Goal: Task Accomplishment & Management: Use online tool/utility

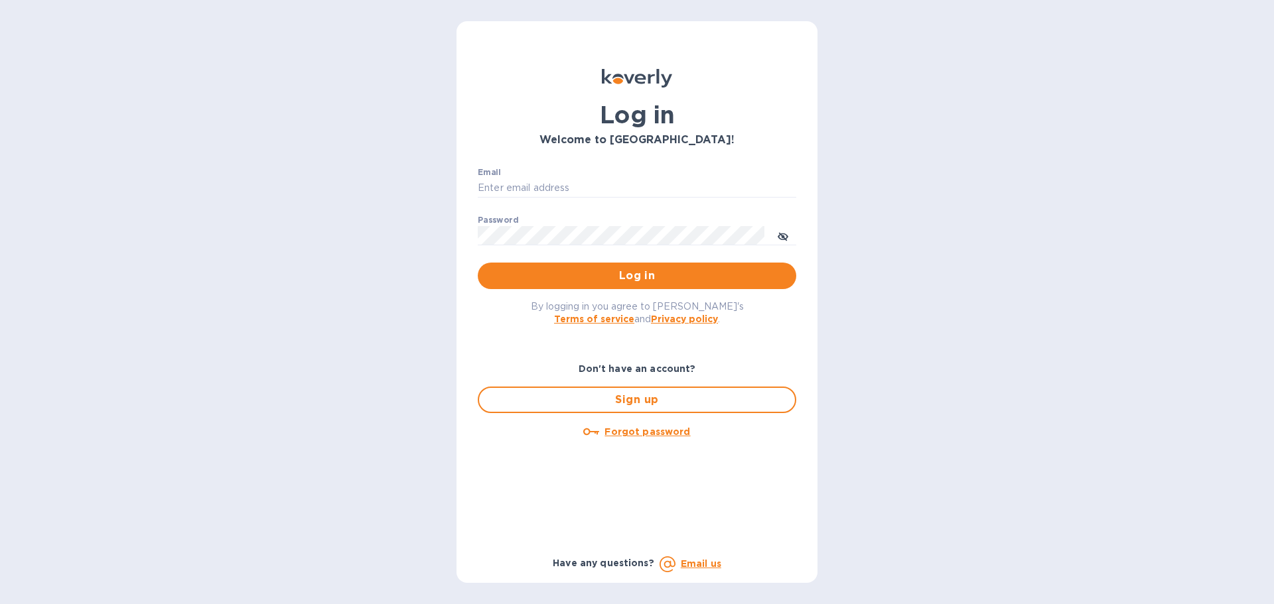
type input "[PERSON_NAME][EMAIL_ADDRESS][PERSON_NAME][DOMAIN_NAME]"
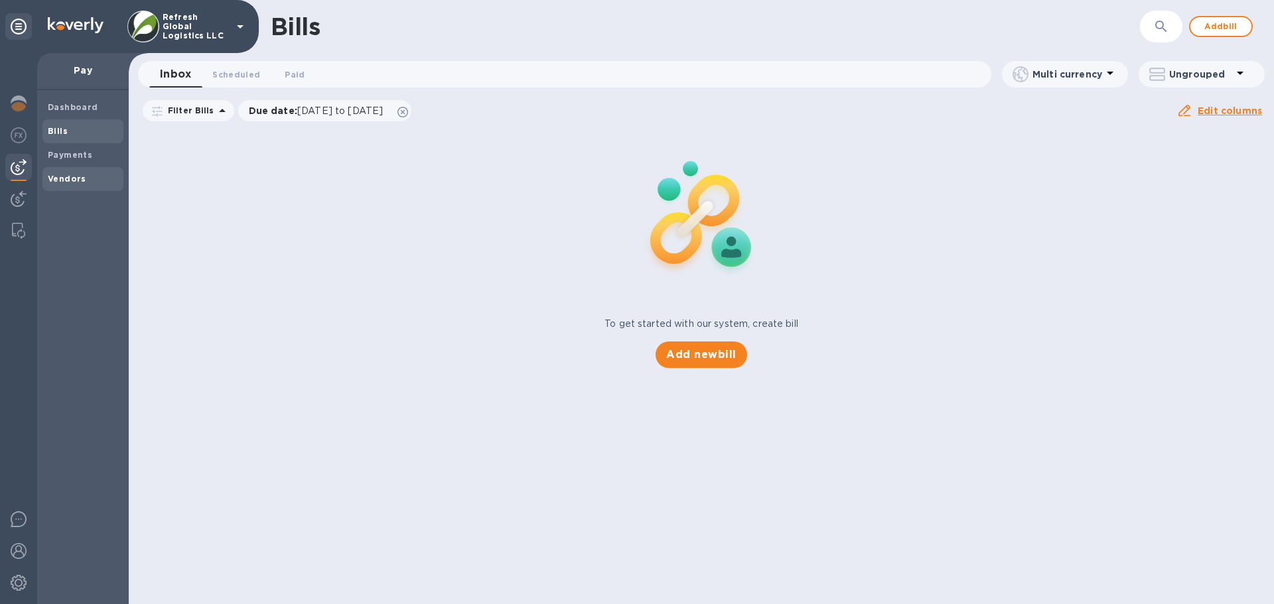
click at [76, 182] on b "Vendors" at bounding box center [67, 179] width 38 height 10
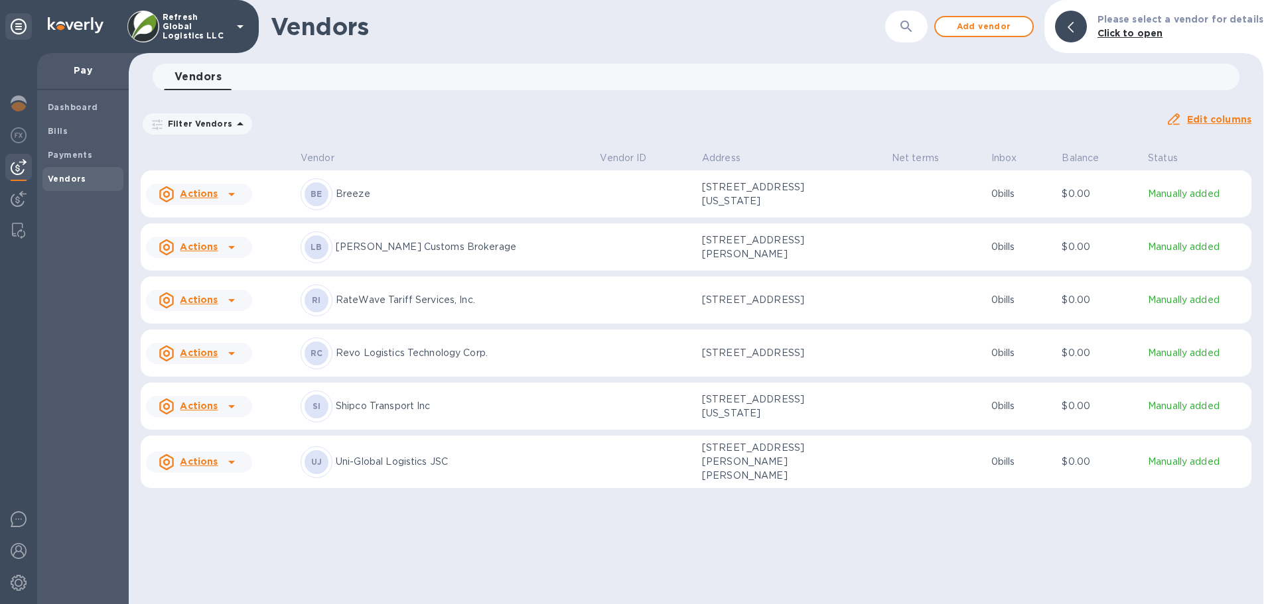
click at [462, 295] on p "RateWave Tariff Services, Inc." at bounding box center [462, 300] width 253 height 14
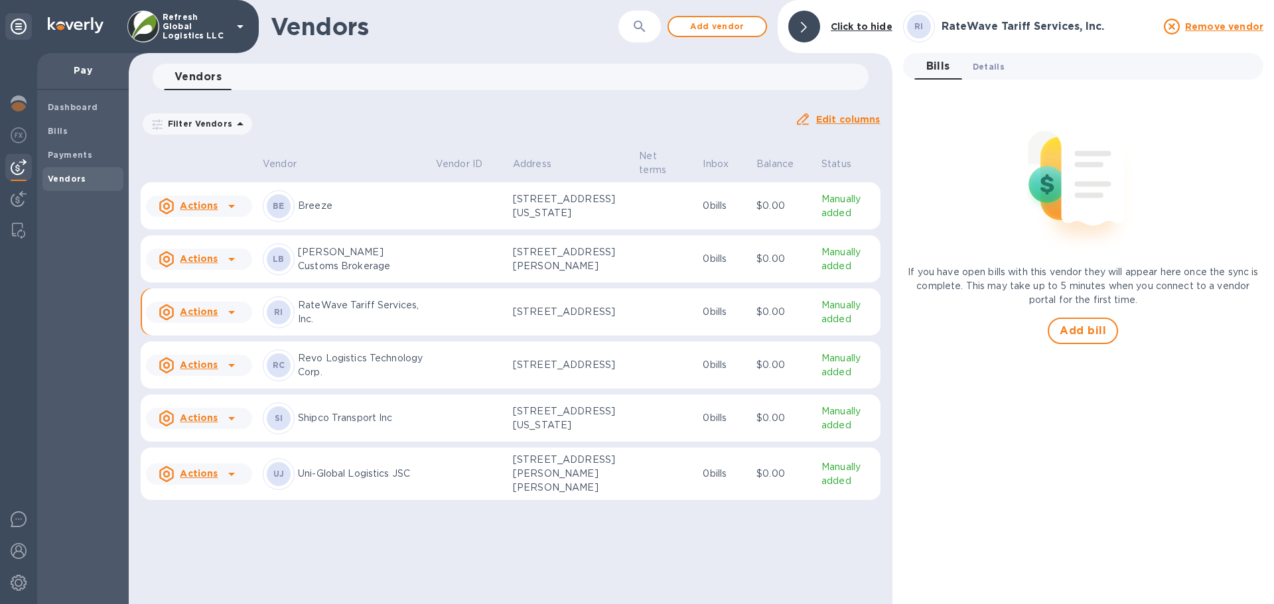
click at [988, 62] on span "Details 0" at bounding box center [989, 67] width 32 height 14
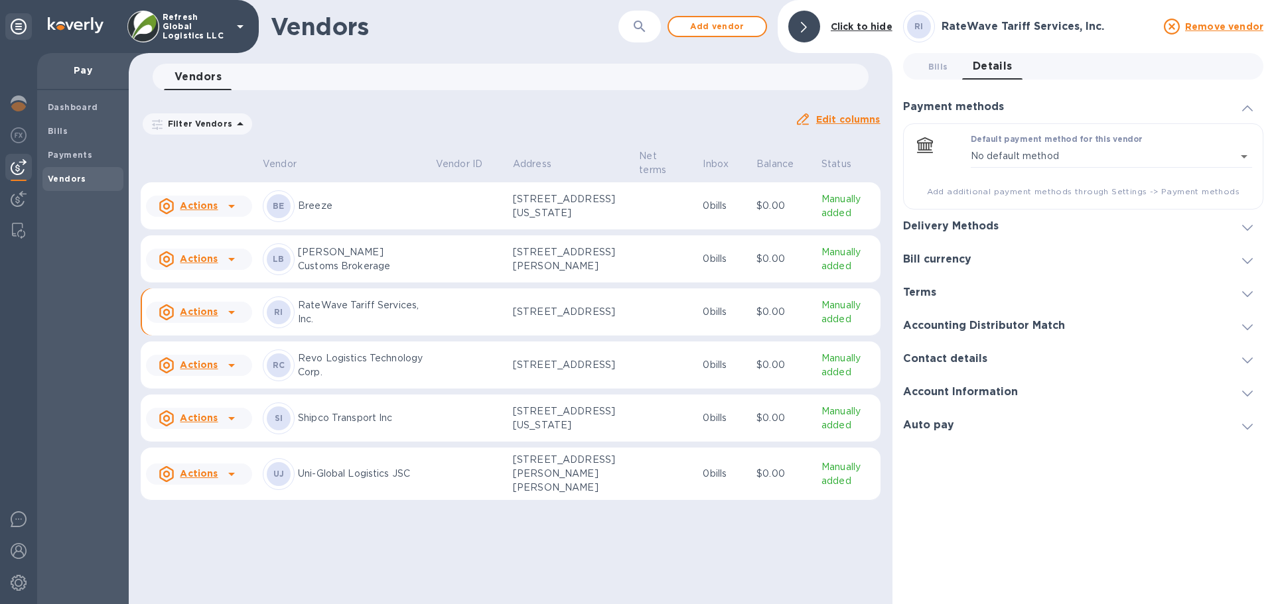
click at [1044, 227] on div "Delivery Methods" at bounding box center [1083, 226] width 360 height 33
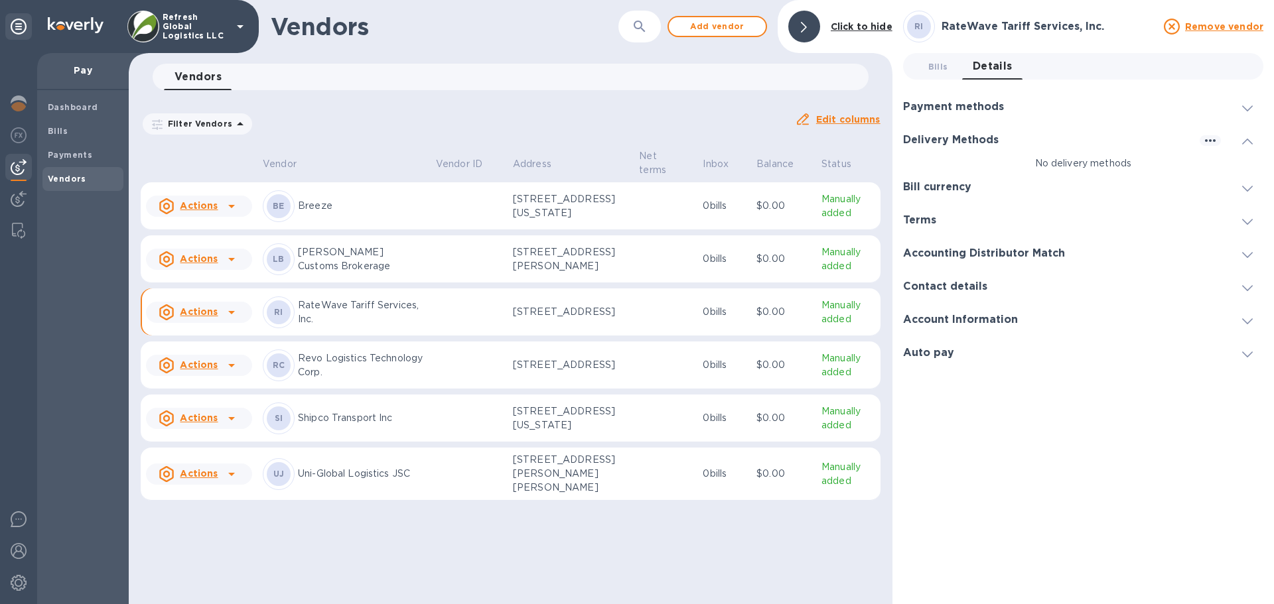
click at [1249, 105] on span at bounding box center [1247, 107] width 11 height 13
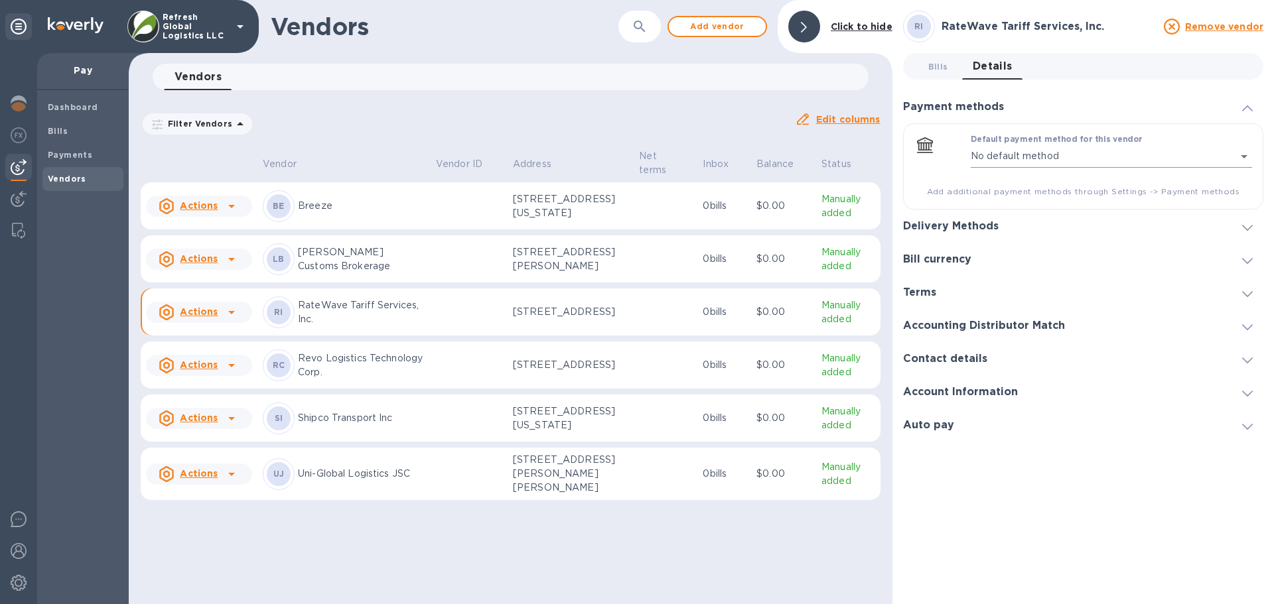
click at [1244, 157] on body "Refresh Global Logistics LLC Pay Dashboard Bills Payments Vendors Vendors ​ Add…" at bounding box center [637, 302] width 1274 height 604
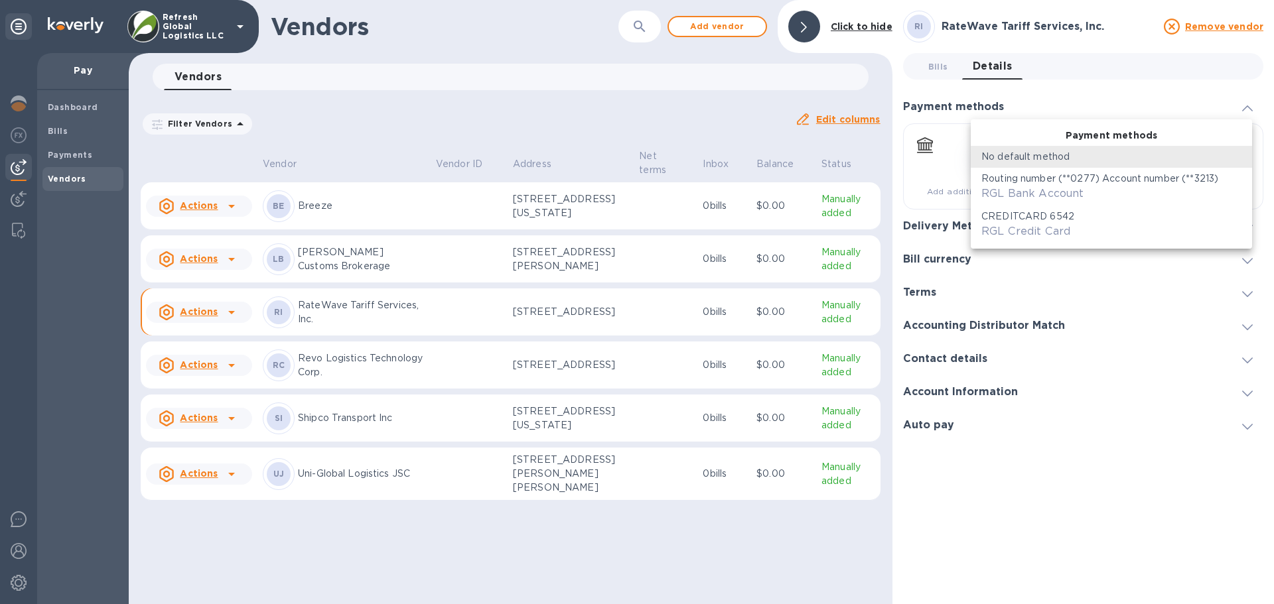
click at [1081, 189] on span "RGL Bank Account" at bounding box center [1032, 193] width 102 height 13
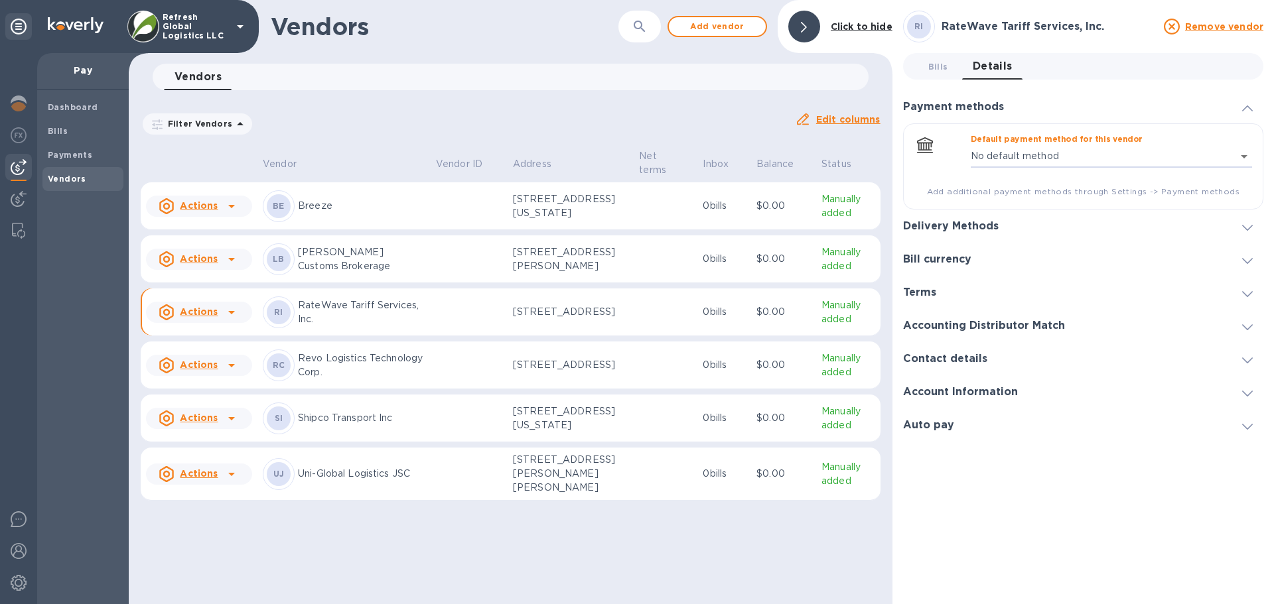
type input "1117811750264379991198815467900016"
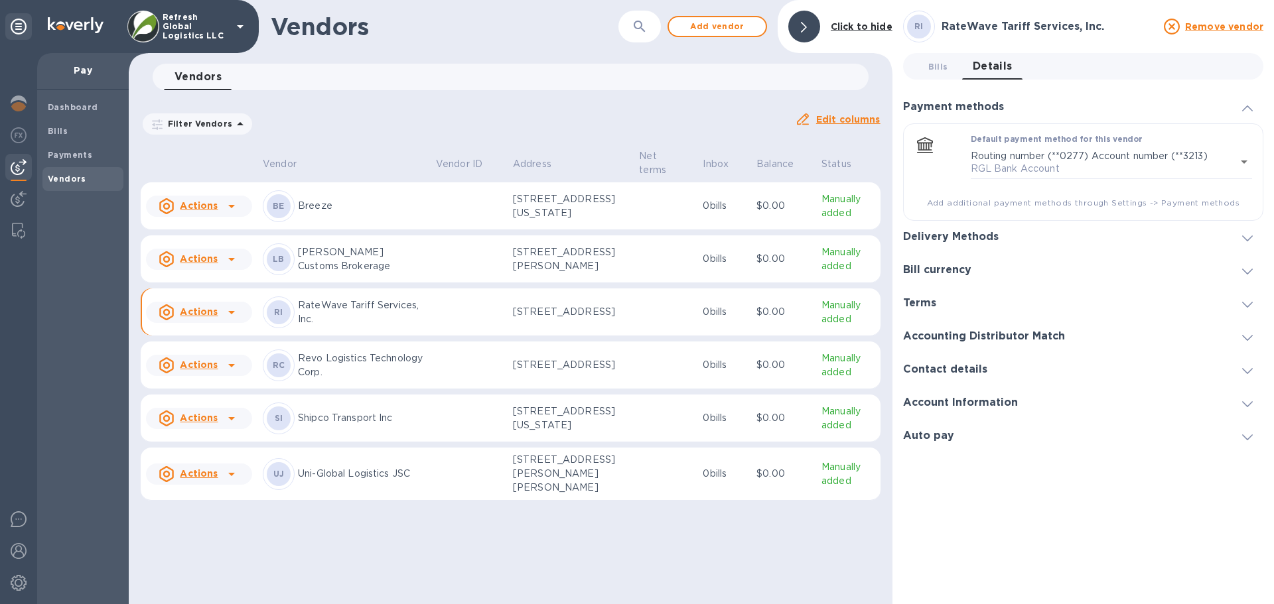
click at [1247, 242] on span at bounding box center [1247, 238] width 11 height 13
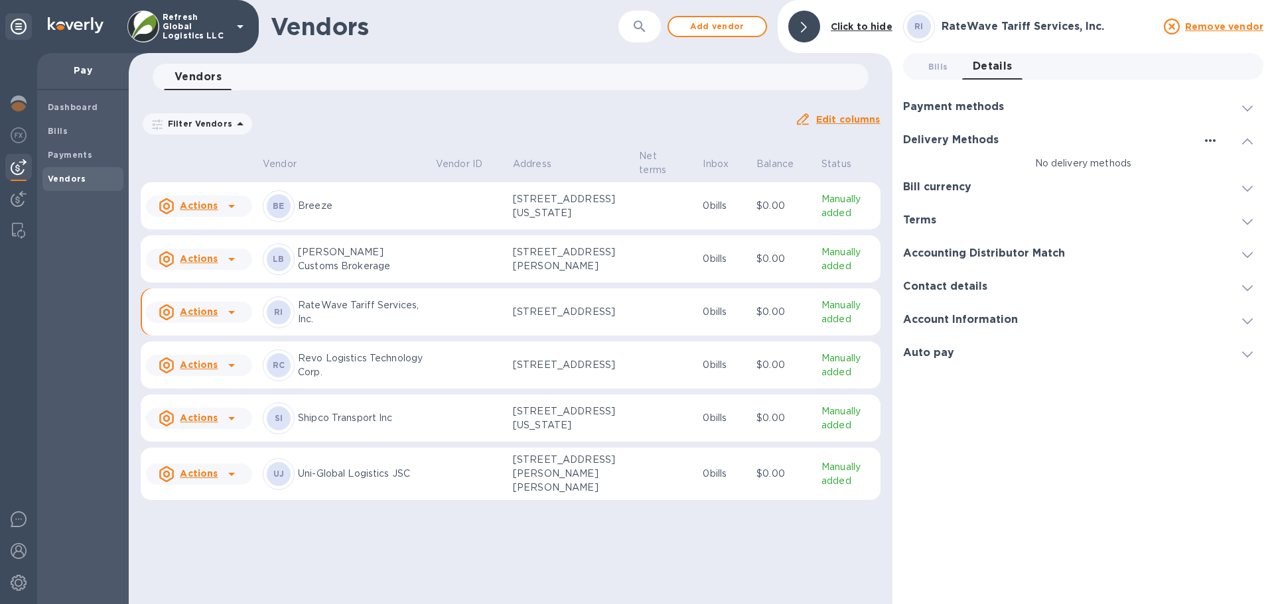
click at [1207, 139] on icon "button" at bounding box center [1210, 141] width 16 height 16
click at [1216, 165] on p "Add new" at bounding box center [1227, 167] width 44 height 13
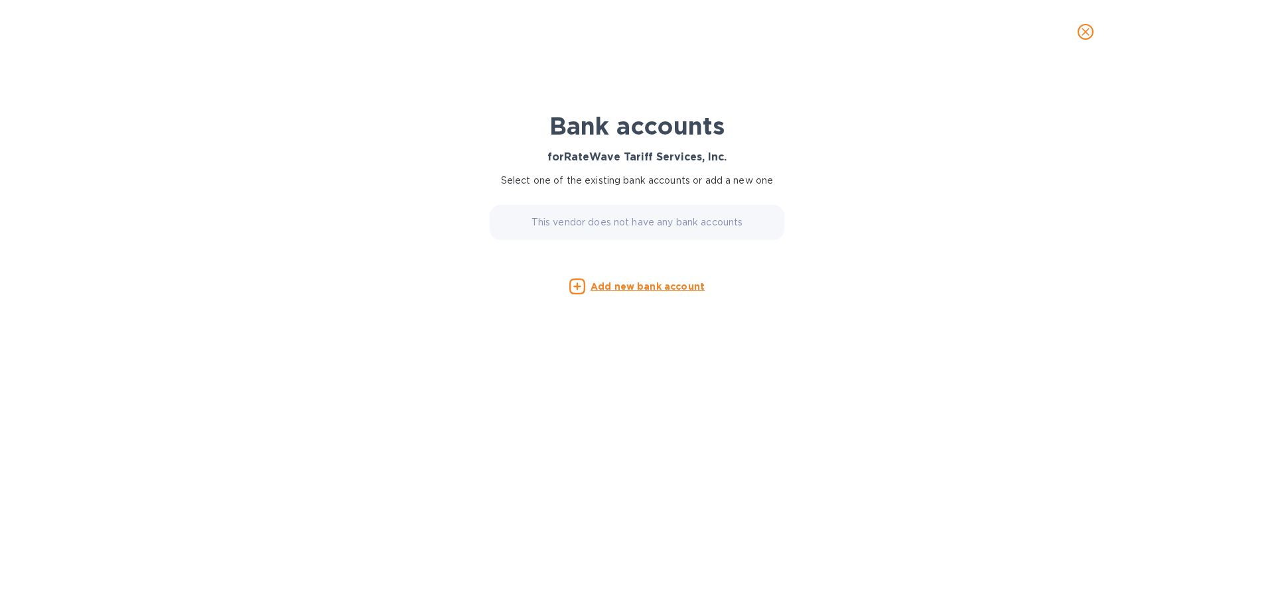
click at [636, 288] on u "Add new bank account" at bounding box center [647, 286] width 114 height 11
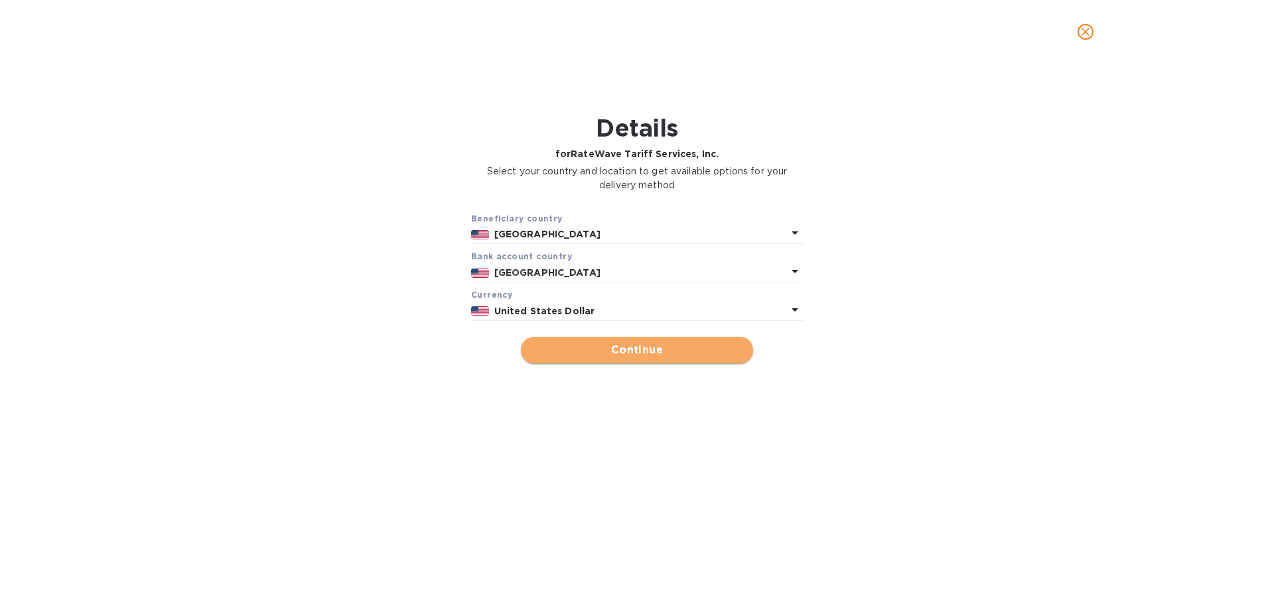
click at [618, 352] on span "Continue" at bounding box center [636, 350] width 211 height 16
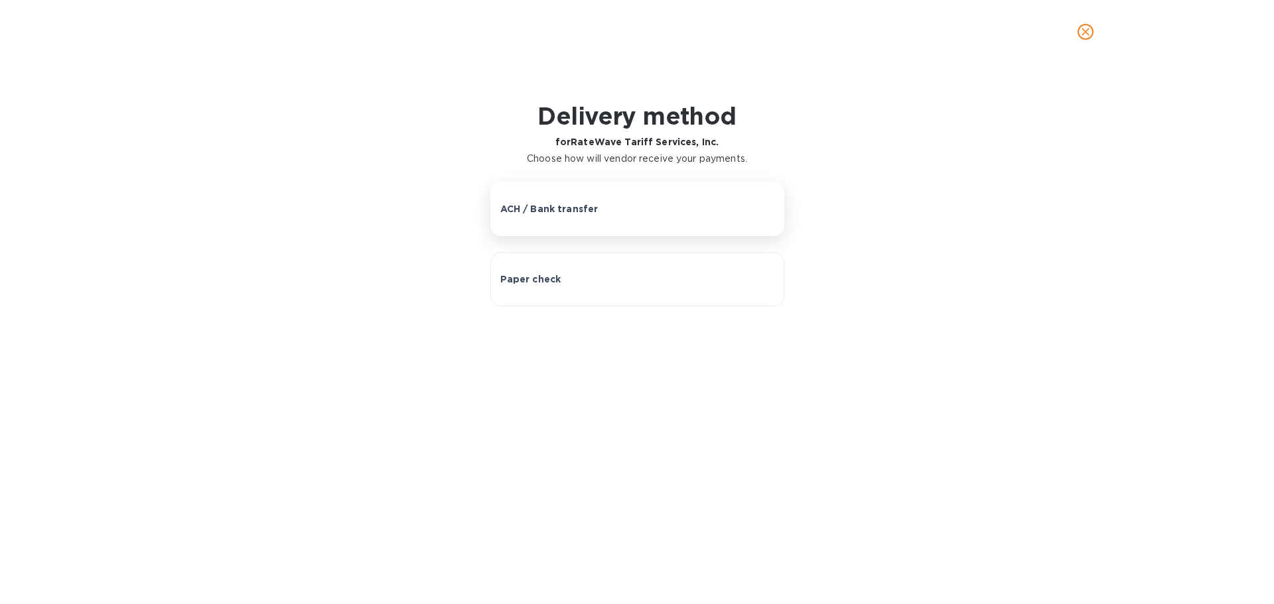
click at [587, 216] on button "ACH / Bank transfer" at bounding box center [637, 209] width 294 height 54
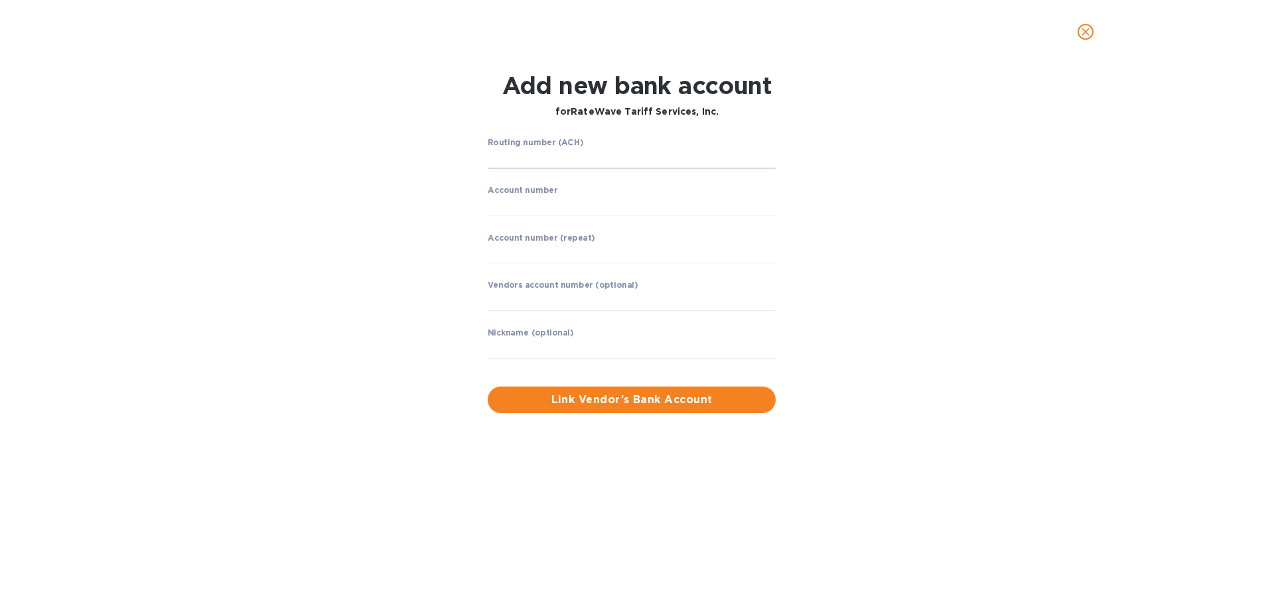
click at [540, 162] on input "string" at bounding box center [632, 159] width 288 height 20
type input "056001066"
click at [529, 205] on input "string" at bounding box center [632, 206] width 288 height 20
type input "227105703"
click at [523, 250] on input "string" at bounding box center [632, 253] width 288 height 20
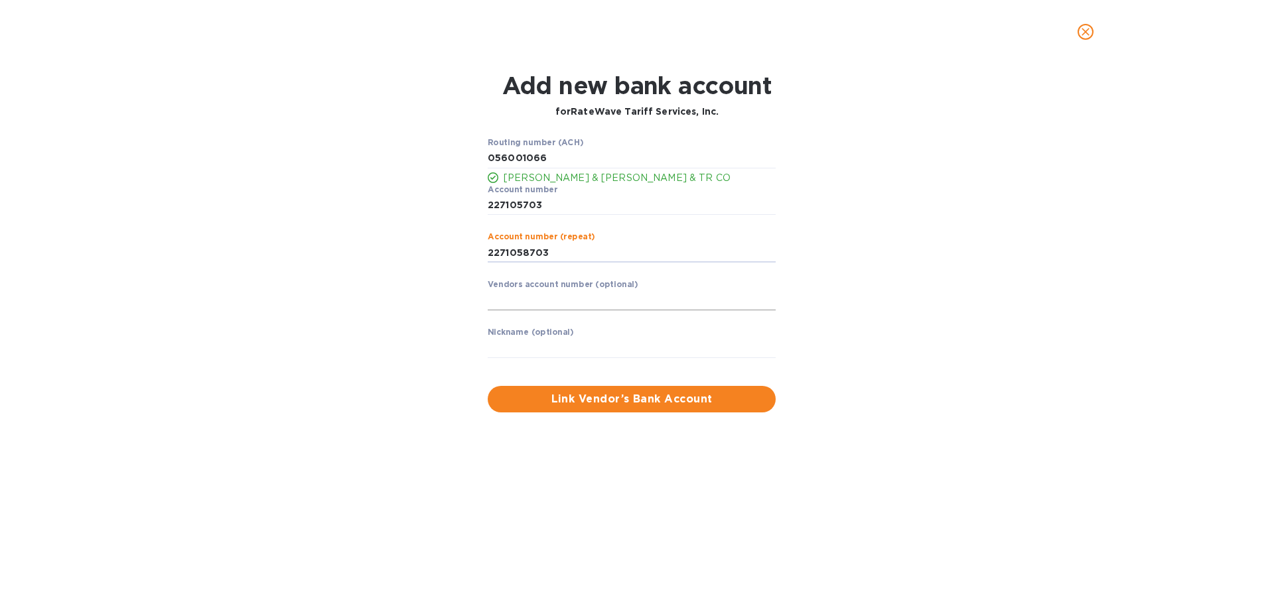
type input "2271058703"
click at [525, 297] on input "text" at bounding box center [632, 301] width 288 height 20
click at [511, 348] on input "text" at bounding box center [632, 348] width 288 height 20
type input "RateWave"
click at [583, 397] on span "Link Vendor’s Bank Account" at bounding box center [631, 399] width 267 height 16
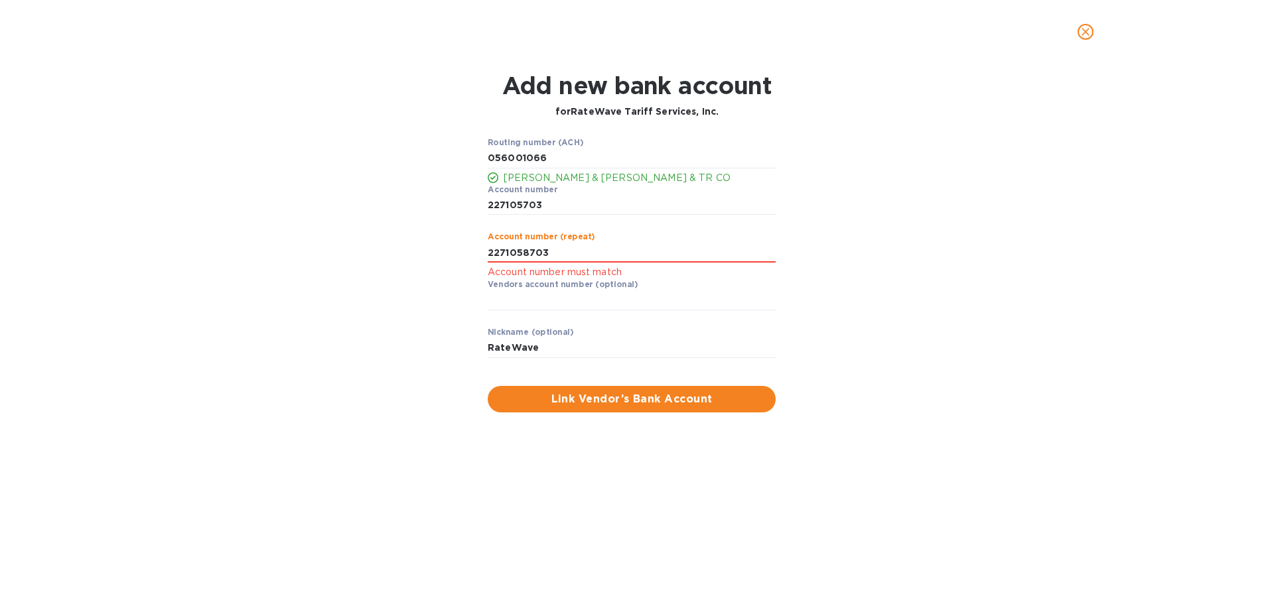
drag, startPoint x: 575, startPoint y: 250, endPoint x: 255, endPoint y: 318, distance: 327.5
click at [192, 281] on div "Add new bank account for RateWave Tariff Services, Inc. Routing number ([PERSON…" at bounding box center [637, 242] width 1253 height 357
type input "227105703"
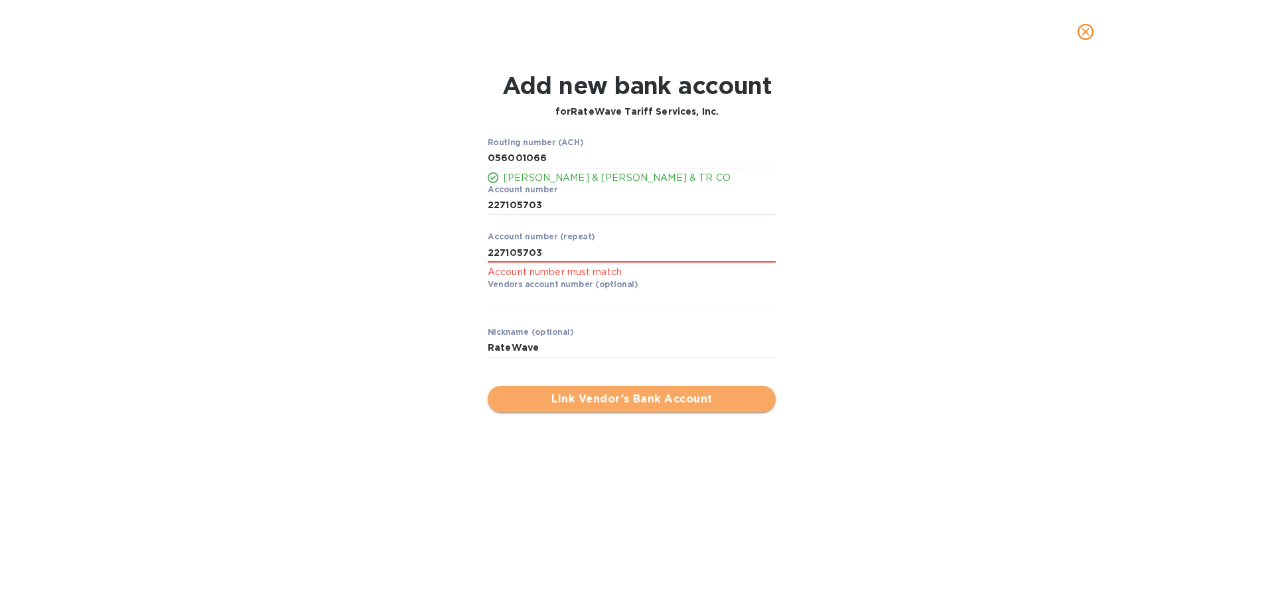
click at [584, 408] on button "Link Vendor’s Bank Account" at bounding box center [632, 399] width 288 height 27
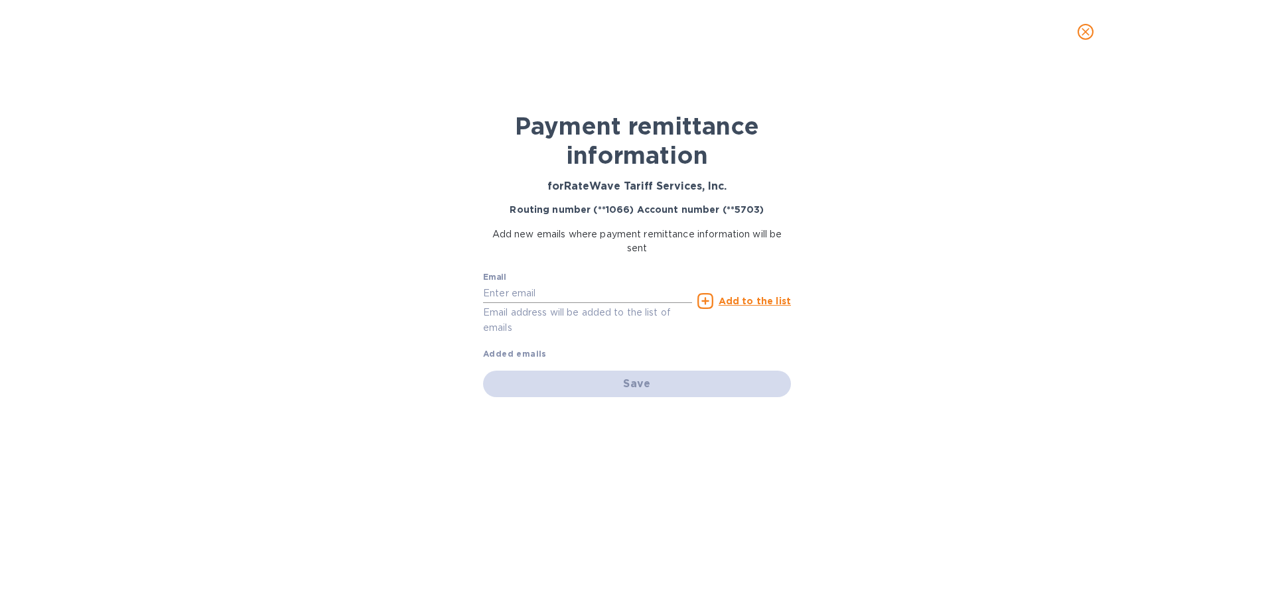
click at [524, 289] on input "text" at bounding box center [587, 293] width 209 height 20
click at [530, 286] on input "text" at bounding box center [587, 293] width 209 height 20
paste input "[EMAIL_ADDRESS][DOMAIN_NAME]"
type input "[EMAIL_ADDRESS][DOMAIN_NAME]"
click at [750, 300] on u "Add to the list" at bounding box center [754, 301] width 72 height 11
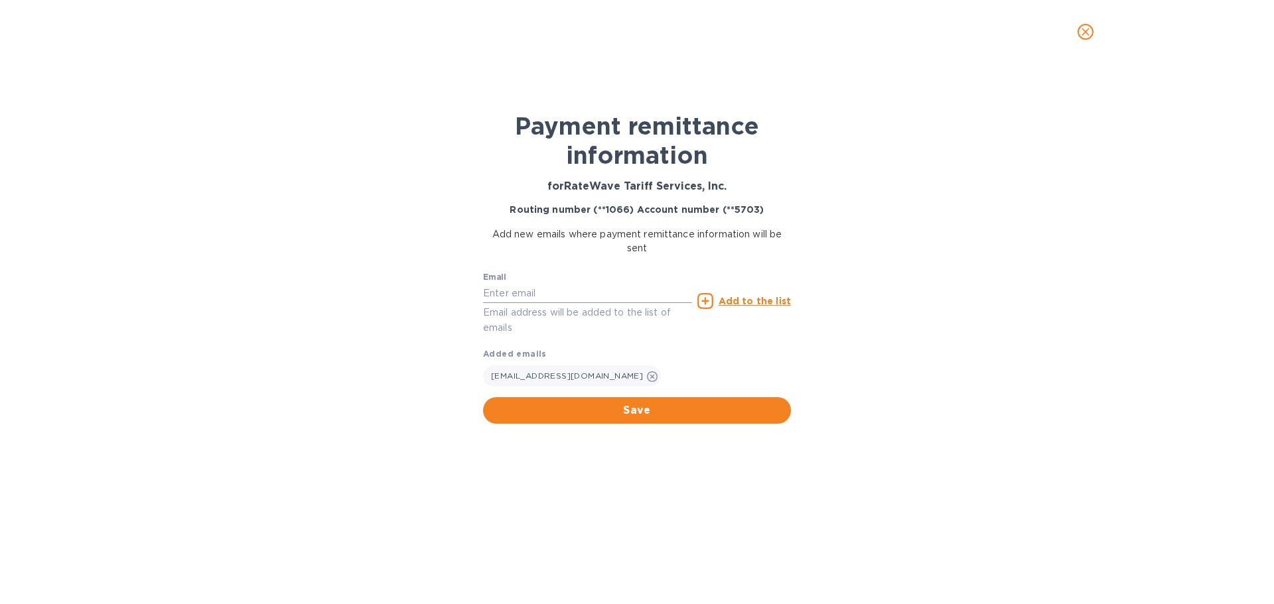
click at [544, 293] on input "text" at bounding box center [587, 293] width 209 height 20
type input "[PERSON_NAME][EMAIL_ADDRESS][PERSON_NAME][DOMAIN_NAME]"
click at [757, 301] on u "Add to the list" at bounding box center [754, 301] width 72 height 11
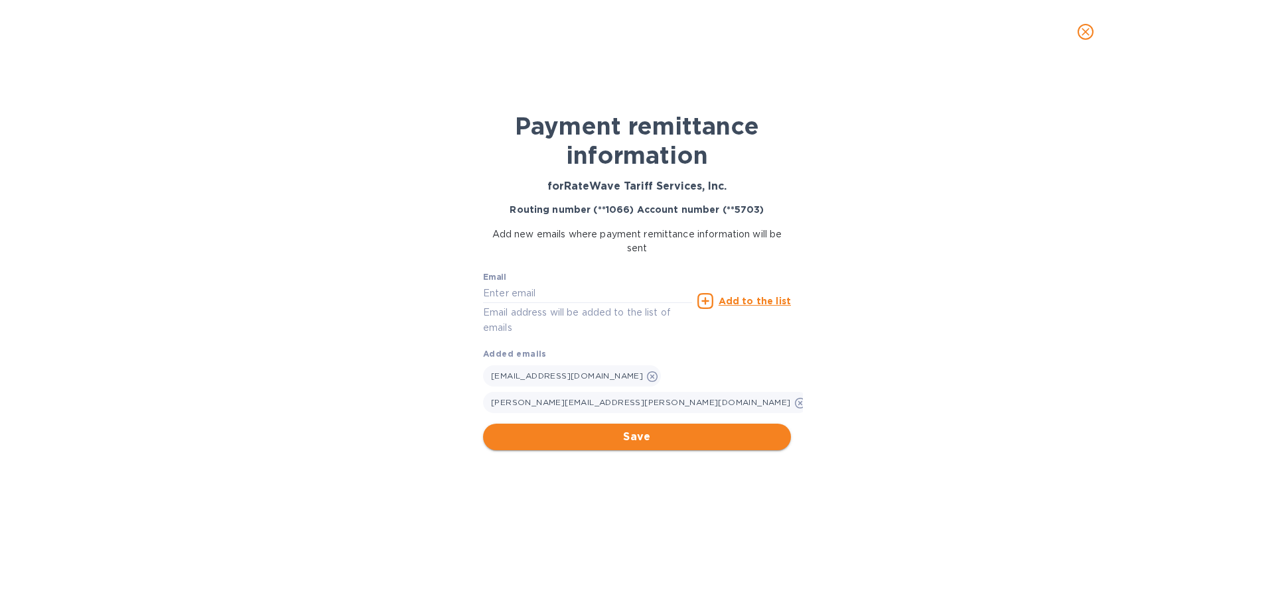
click at [640, 429] on span "Save" at bounding box center [637, 437] width 287 height 16
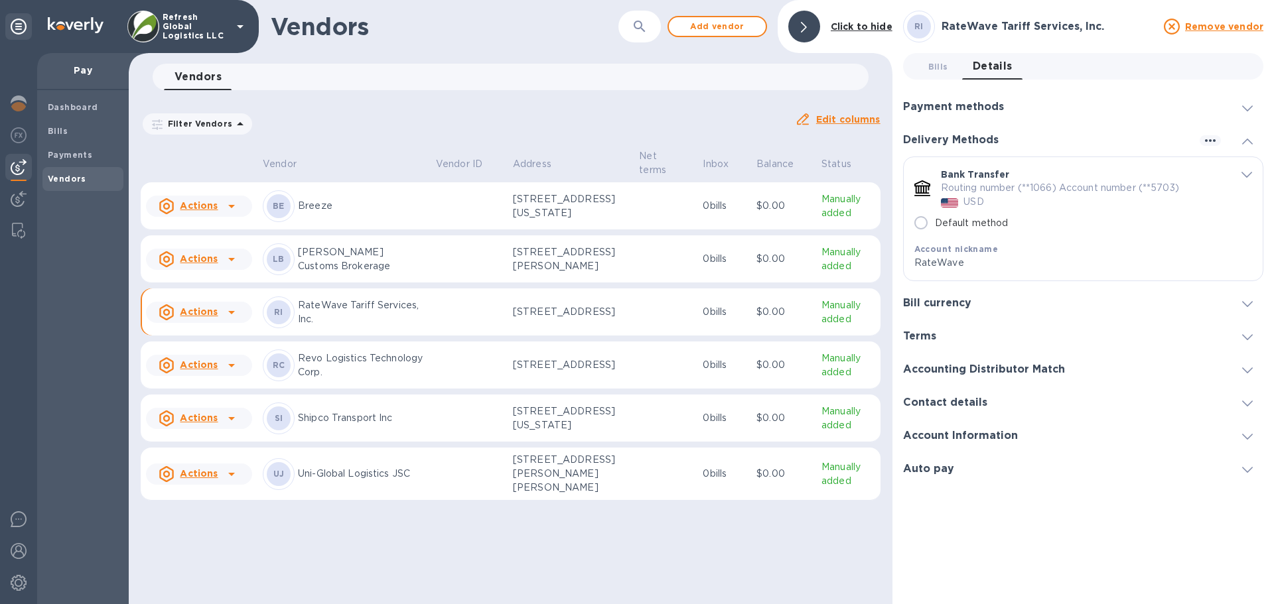
radio input "true"
click at [957, 308] on h3 "Bill currency" at bounding box center [937, 303] width 68 height 13
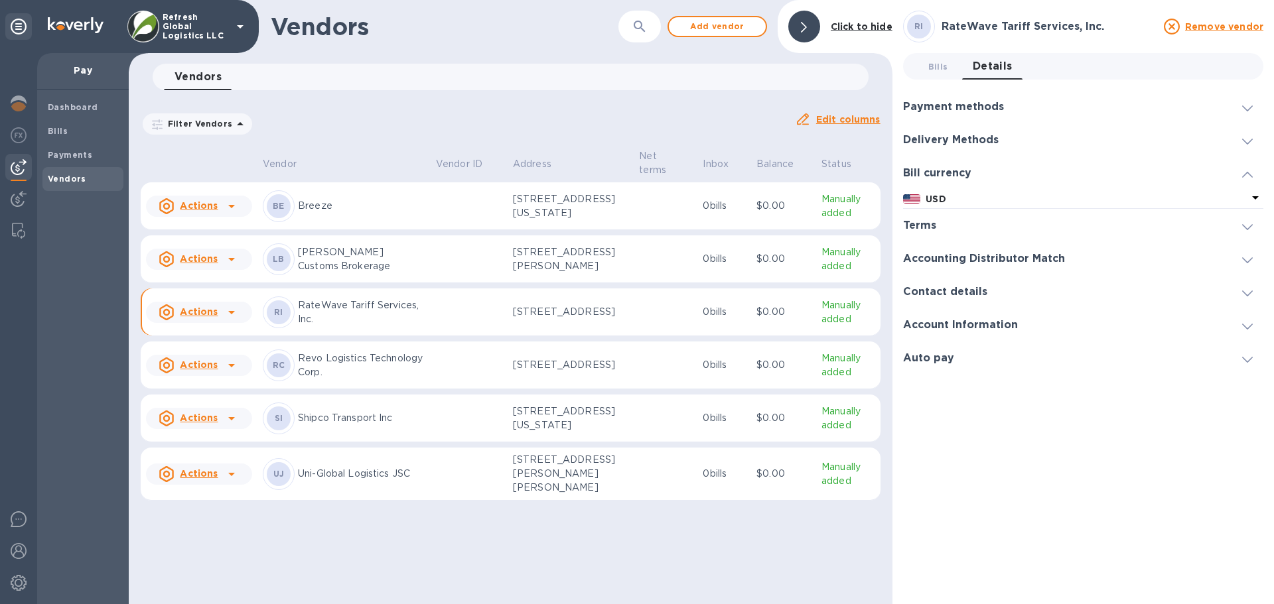
click at [1249, 226] on icon at bounding box center [1247, 227] width 11 height 6
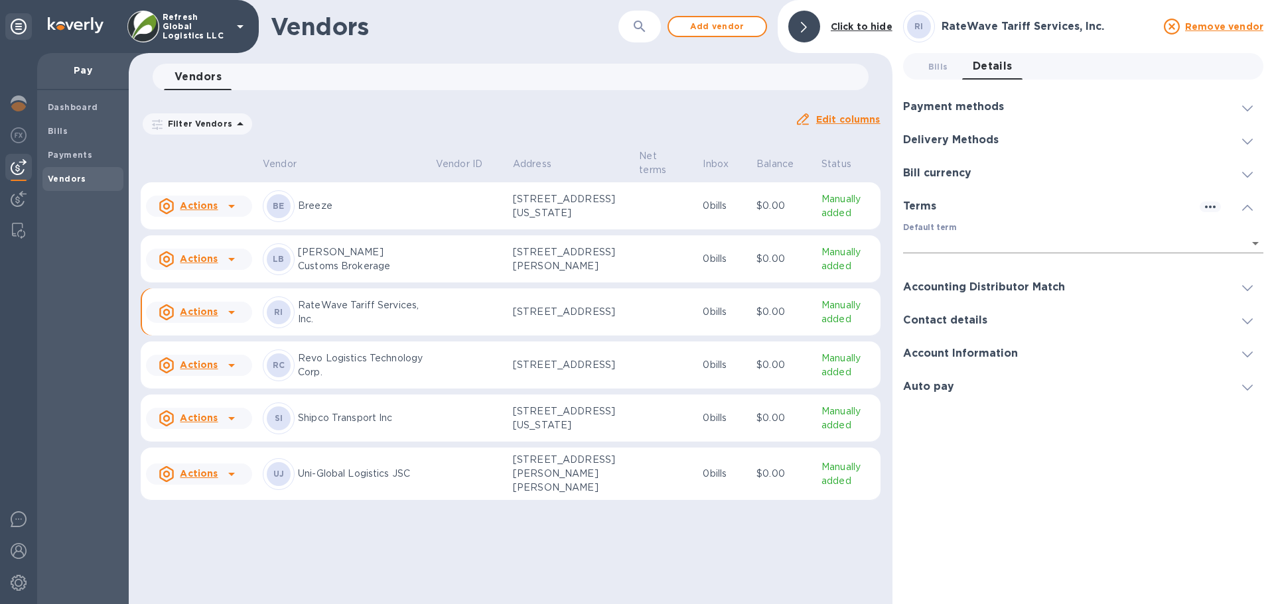
click at [1256, 243] on body "Refresh Global Logistics LLC Pay Dashboard Bills Payments Vendors Vendors ​ Add…" at bounding box center [637, 302] width 1274 height 604
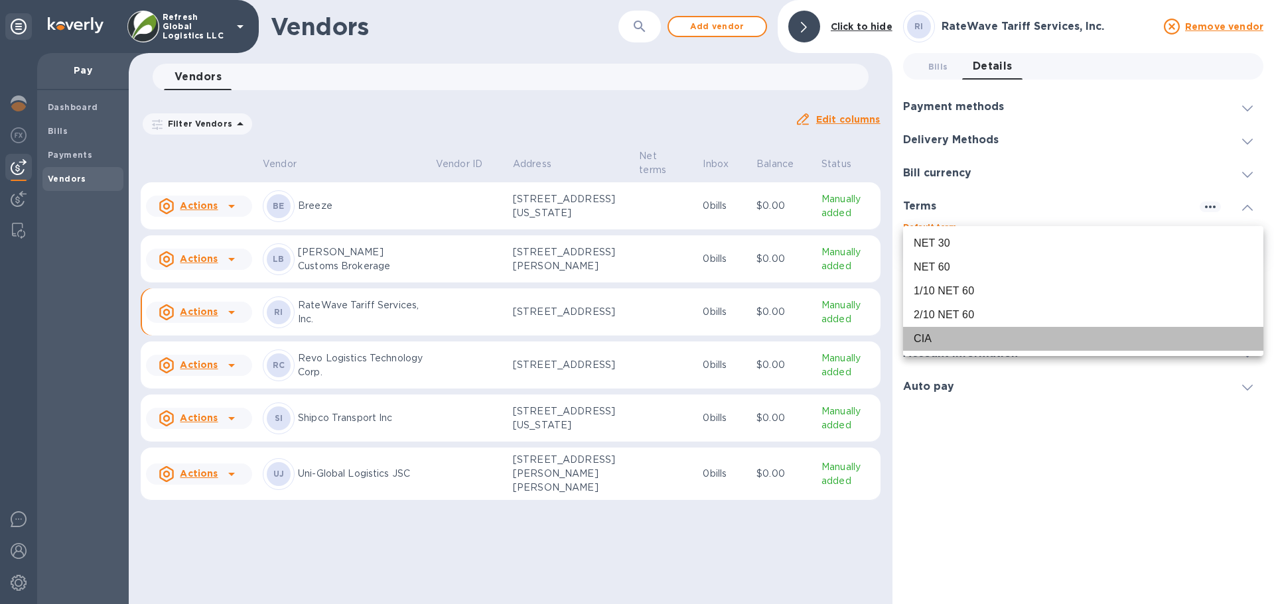
click at [936, 340] on div "CIA" at bounding box center [1083, 339] width 339 height 16
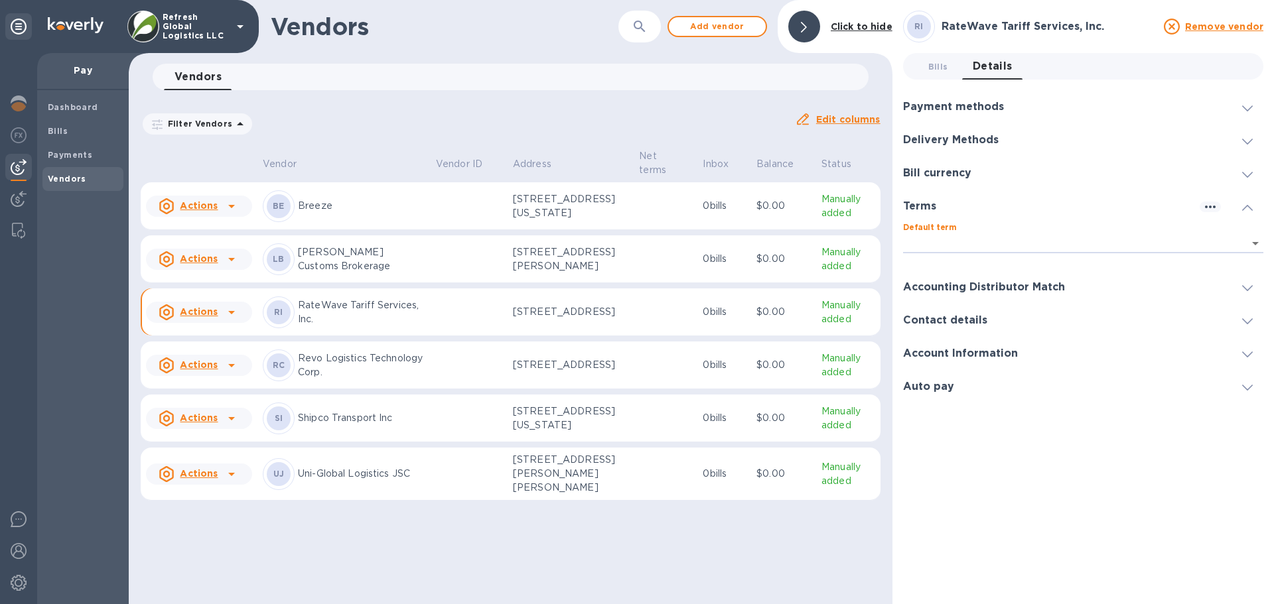
type input "08ec7bd8-0c16-45c7-be5f-d7745074df06"
click at [1247, 320] on icon at bounding box center [1247, 321] width 11 height 6
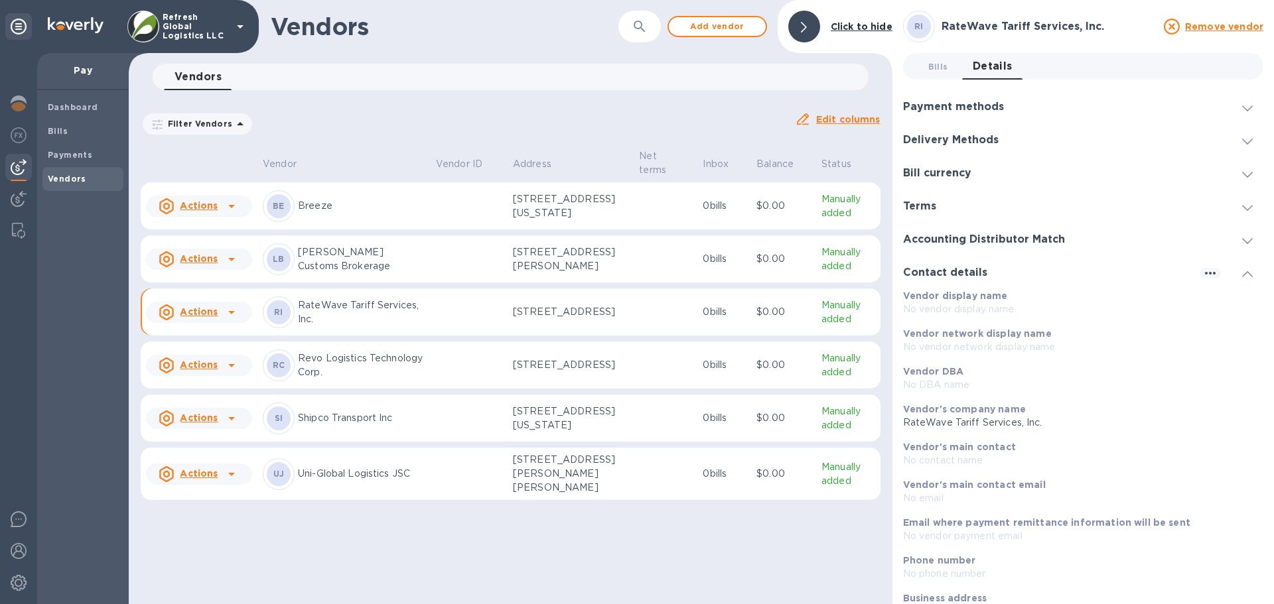
click at [1253, 271] on div at bounding box center [1247, 272] width 32 height 13
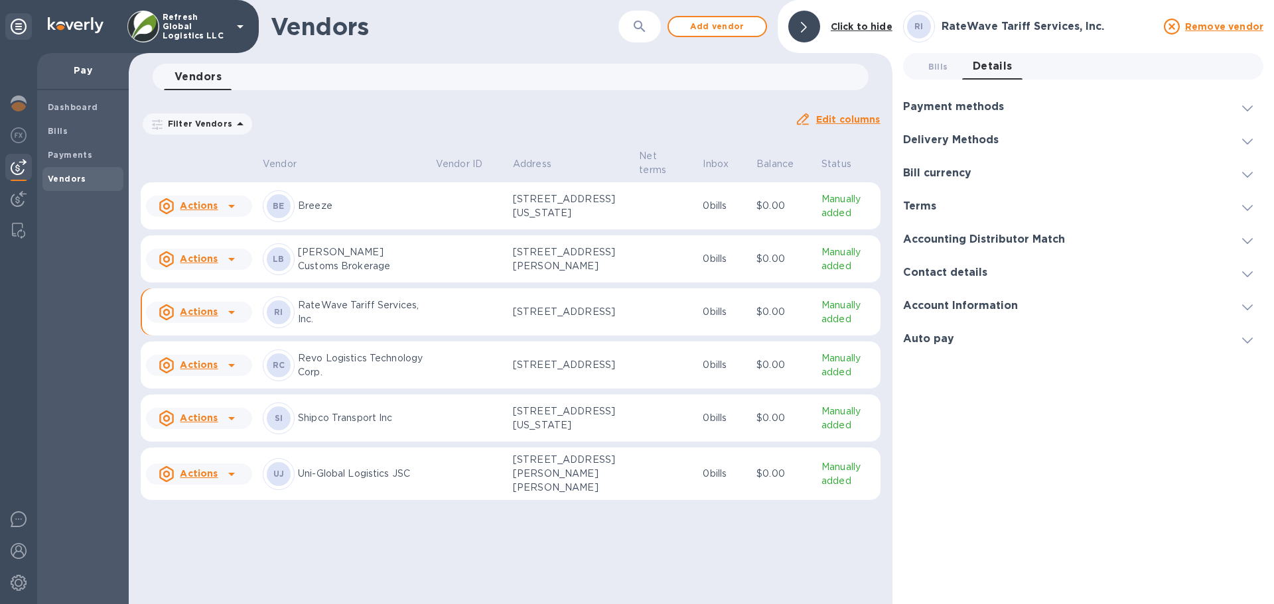
click at [1249, 340] on icon at bounding box center [1247, 341] width 11 height 6
click at [1247, 305] on icon at bounding box center [1247, 308] width 11 height 6
click at [929, 62] on span "Bills 0" at bounding box center [938, 67] width 20 height 14
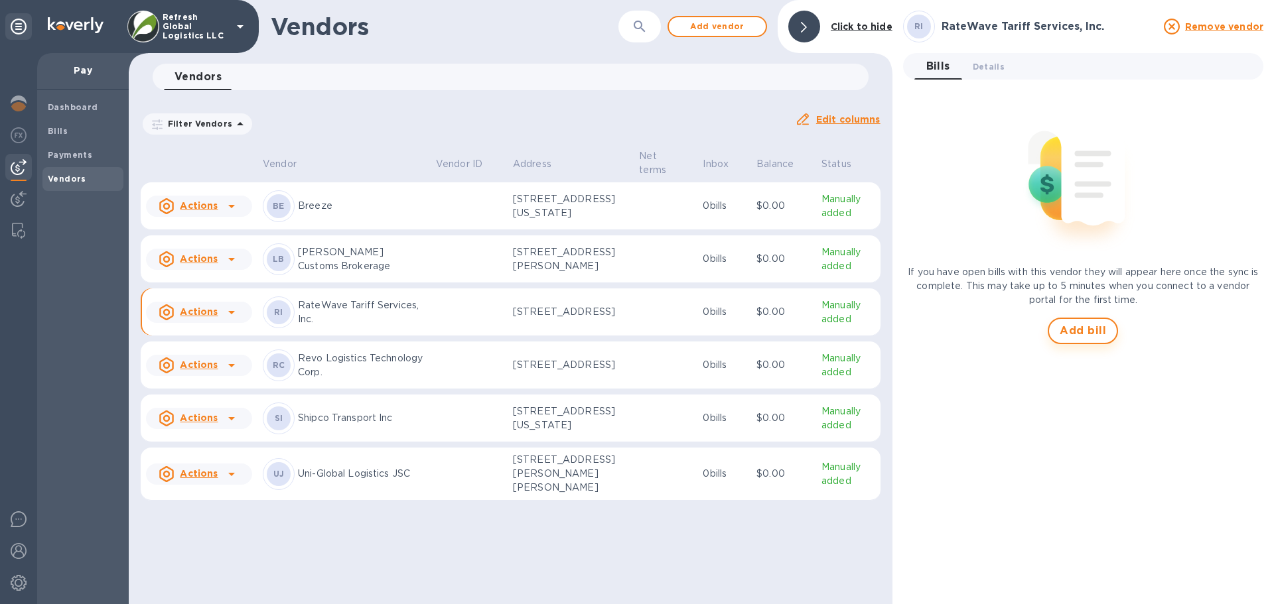
click at [1083, 331] on span "Add bill" at bounding box center [1082, 331] width 46 height 16
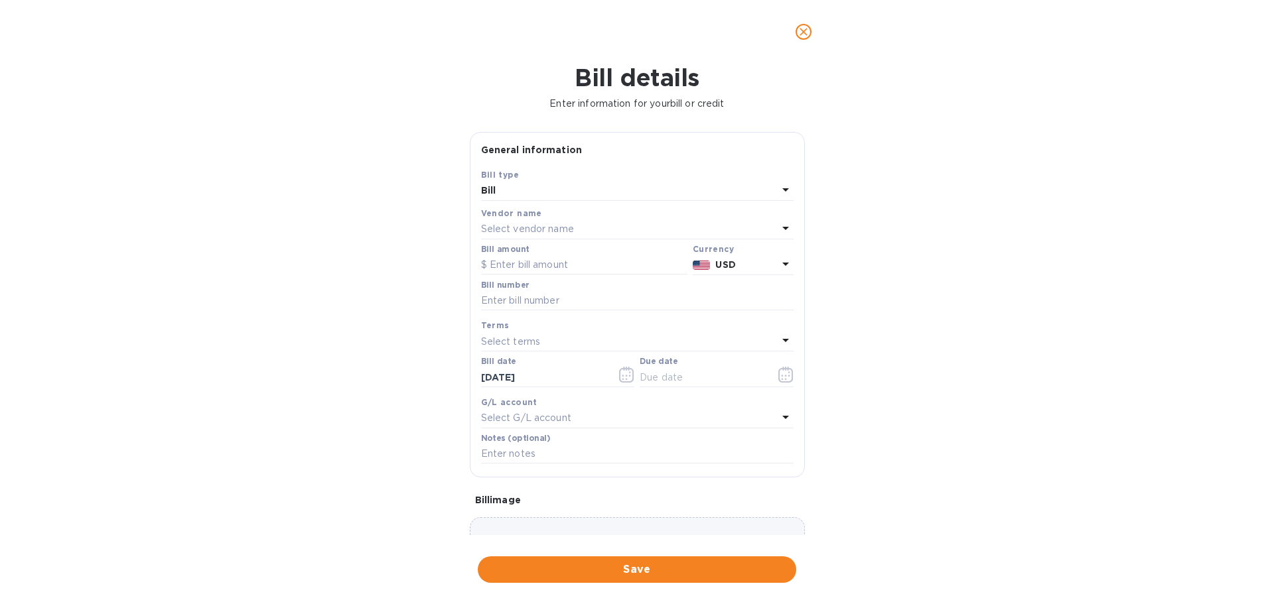
type input "[DATE]"
click at [527, 262] on input "text" at bounding box center [584, 265] width 206 height 20
type input "300"
type input "0825-034868"
click at [504, 452] on input "text" at bounding box center [637, 454] width 312 height 20
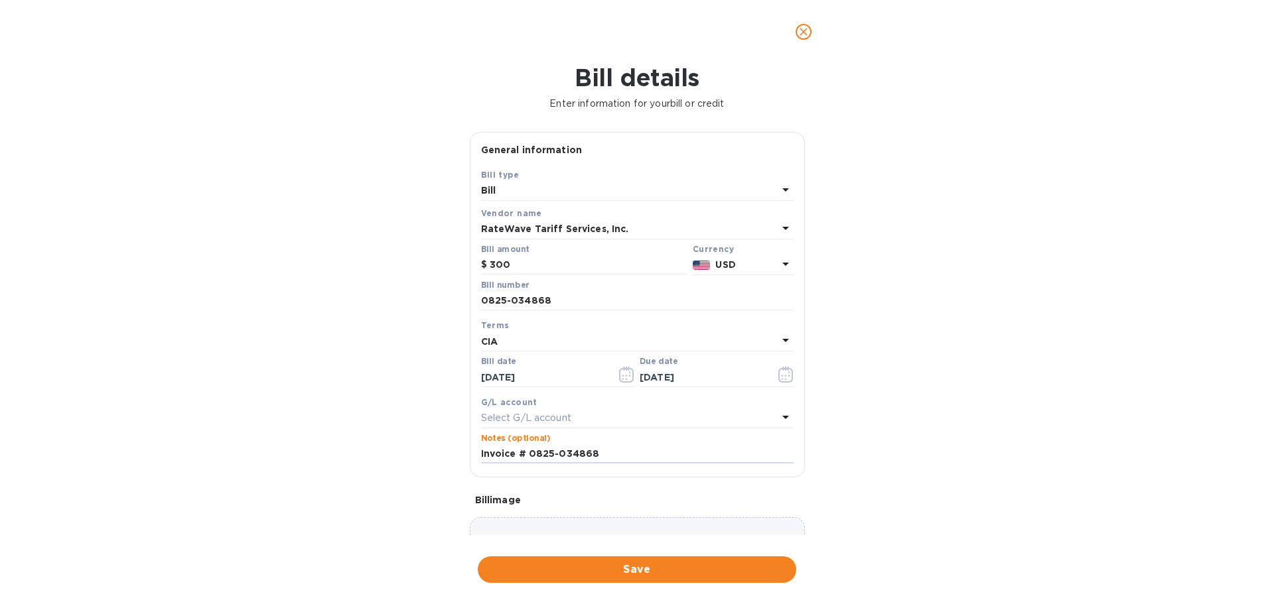
type input "Invoice # 0825-034868"
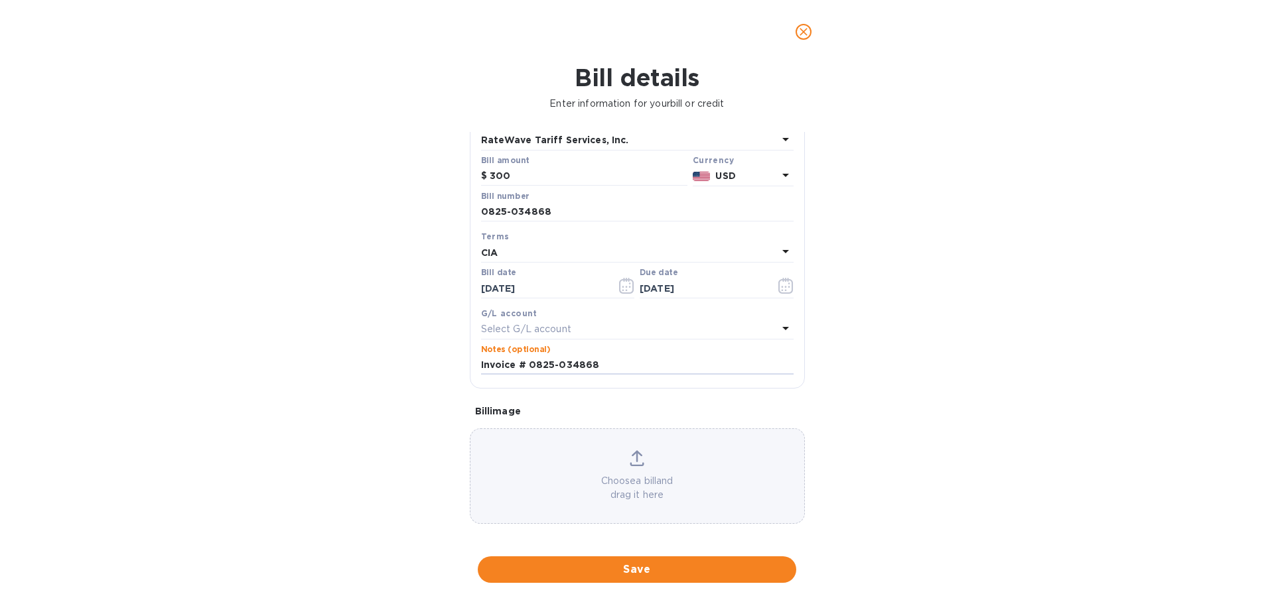
scroll to position [94, 0]
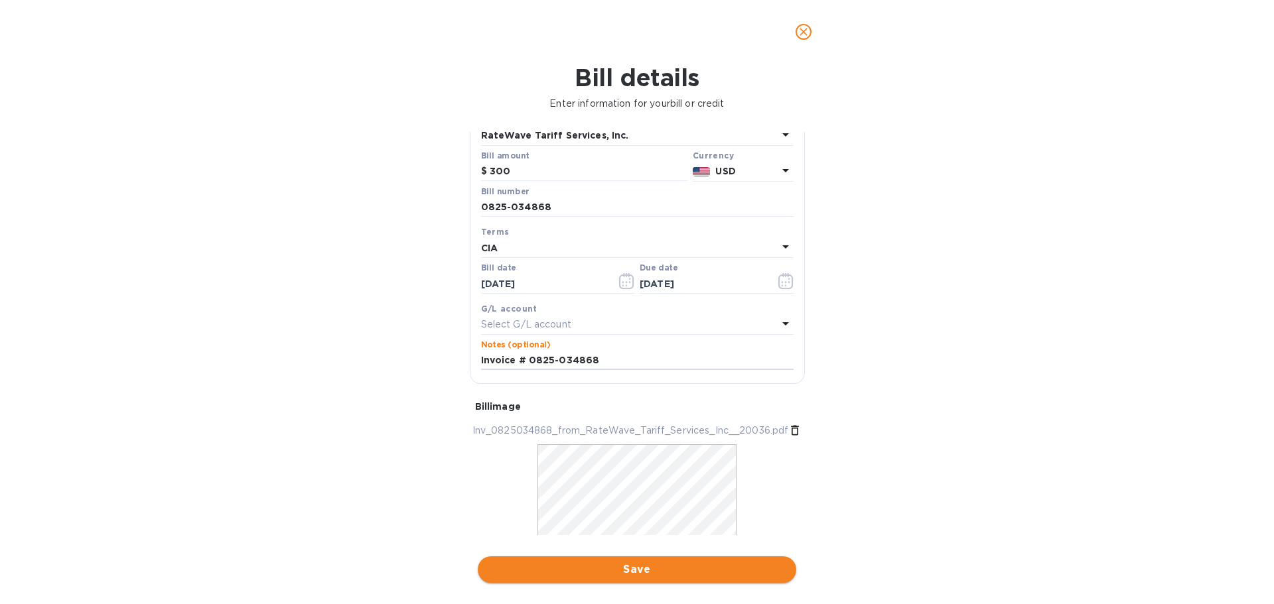
click at [627, 573] on span "Save" at bounding box center [636, 570] width 297 height 16
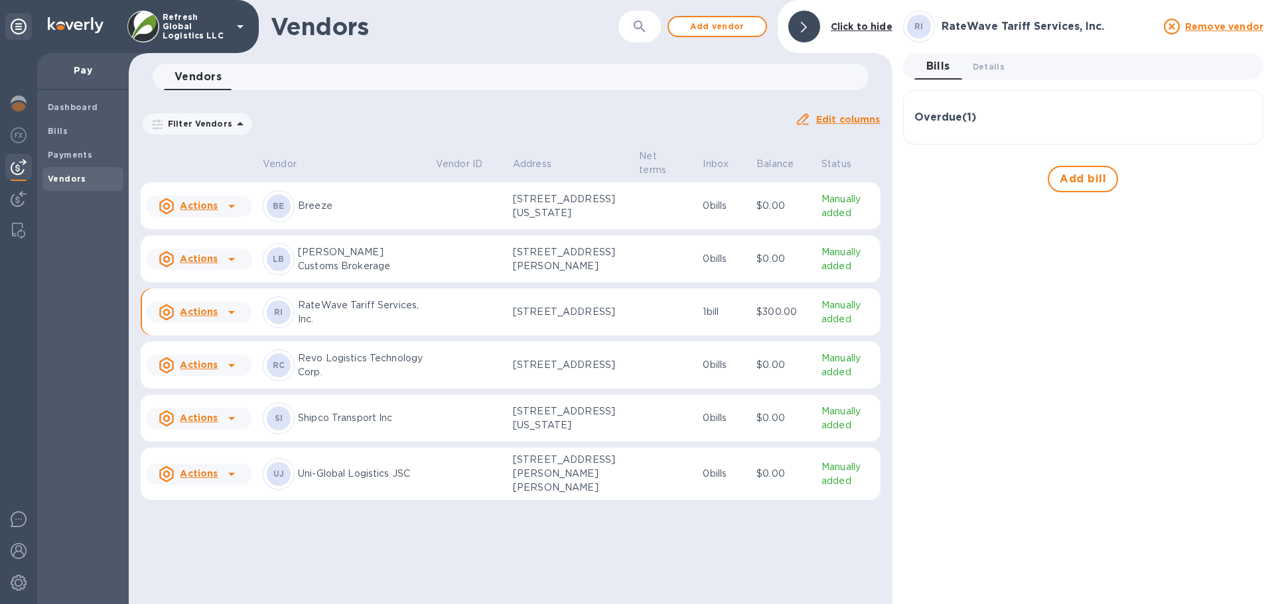
click at [230, 314] on icon at bounding box center [231, 312] width 7 height 3
click at [1136, 234] on div at bounding box center [637, 302] width 1274 height 604
click at [967, 103] on div "Overdue ( 1 )" at bounding box center [1083, 118] width 338 height 32
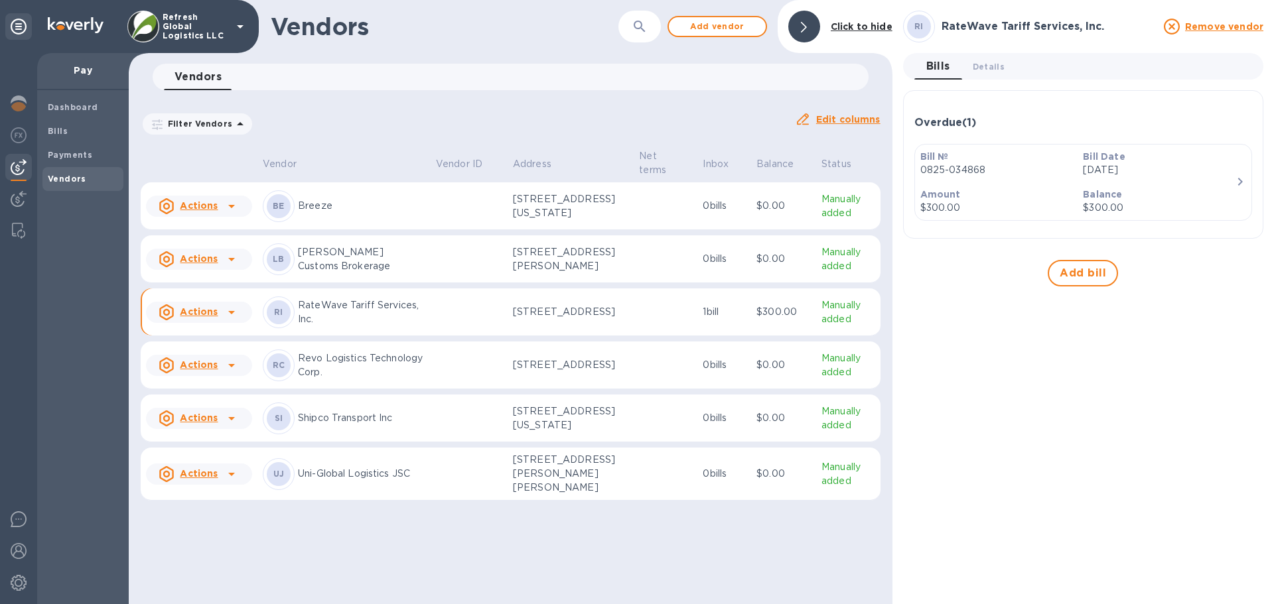
click at [1232, 178] on icon "button" at bounding box center [1240, 182] width 16 height 16
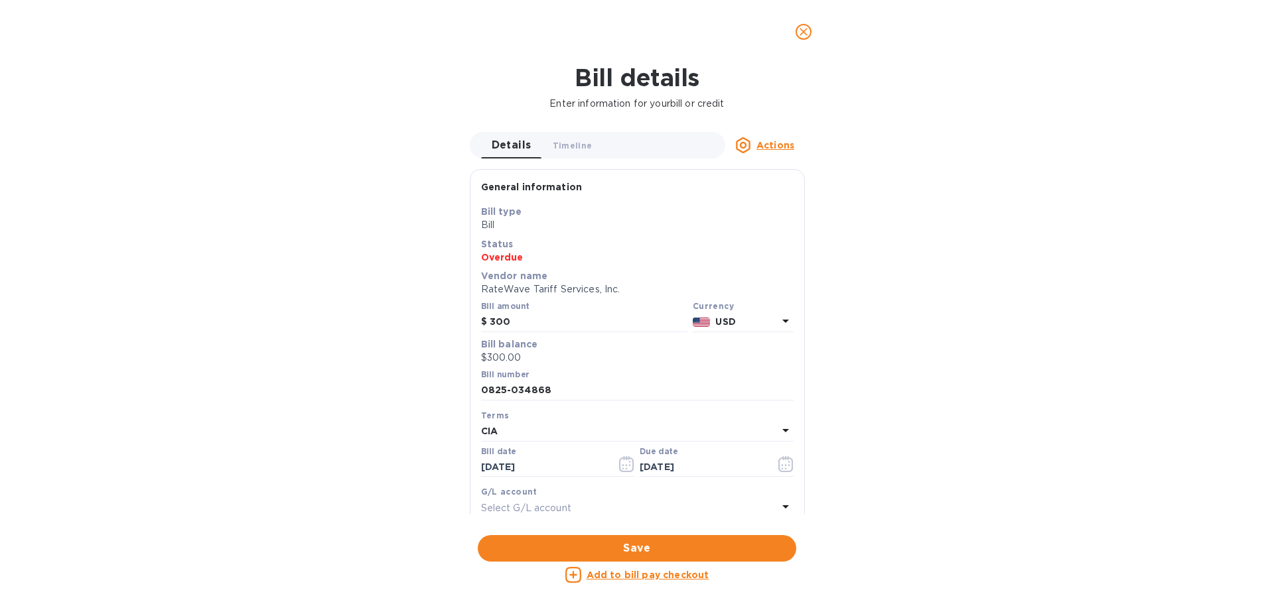
click at [644, 574] on u "Add to bill pay checkout" at bounding box center [647, 575] width 123 height 11
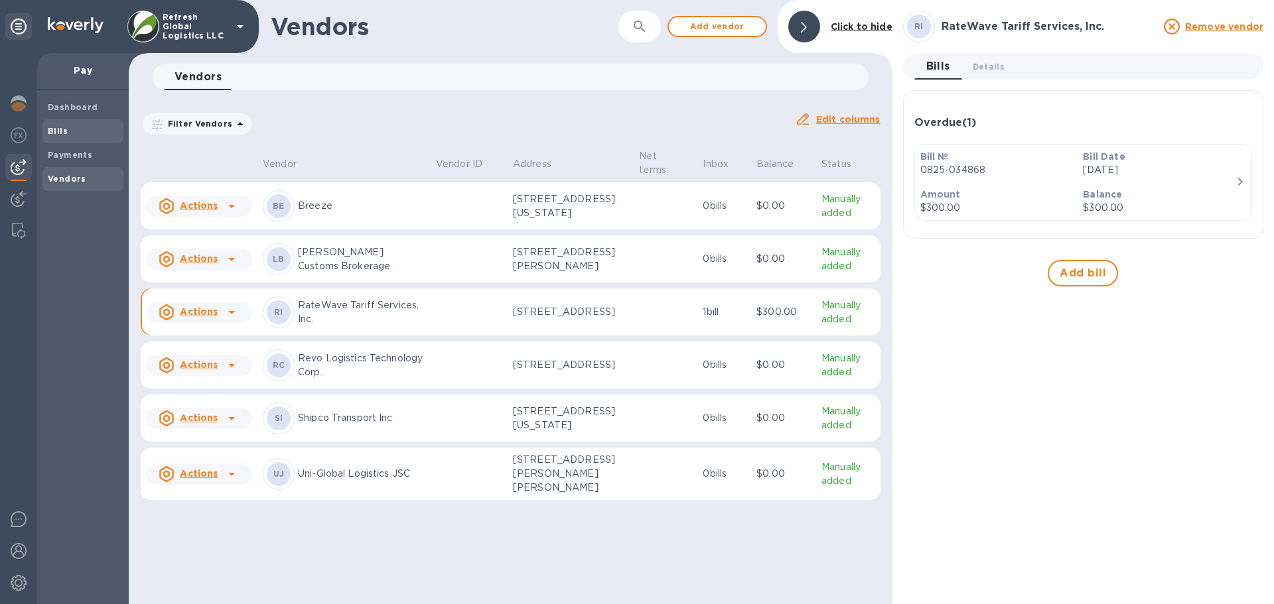
click at [68, 131] on span "Bills" at bounding box center [83, 131] width 70 height 13
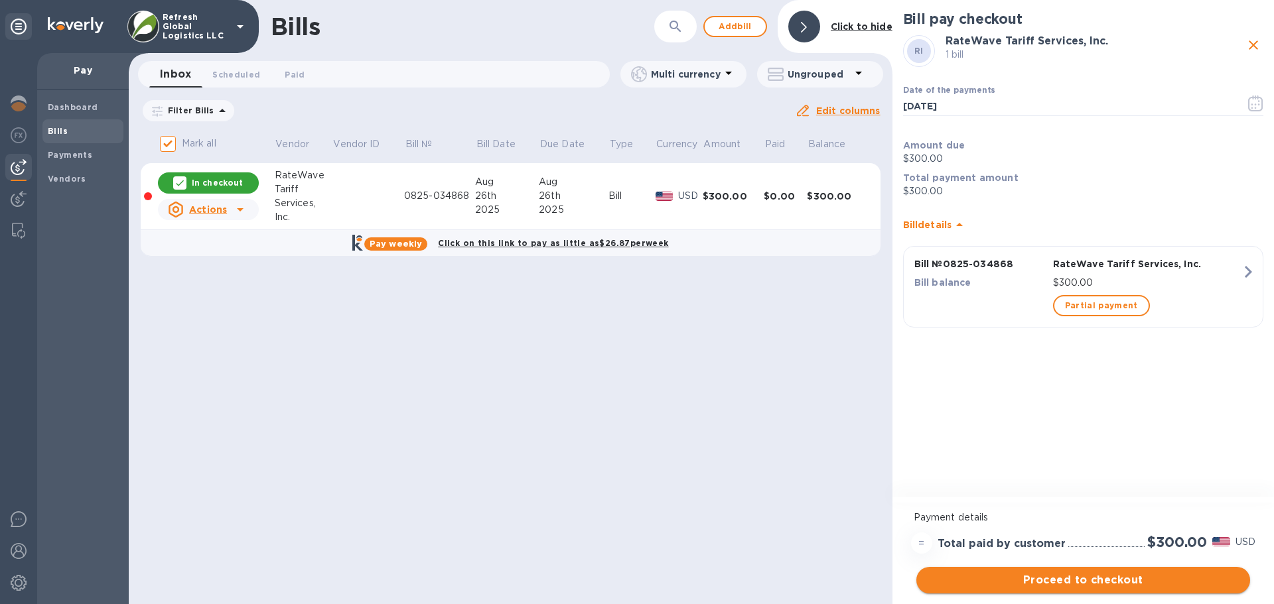
click at [1093, 577] on span "Proceed to checkout" at bounding box center [1083, 581] width 312 height 16
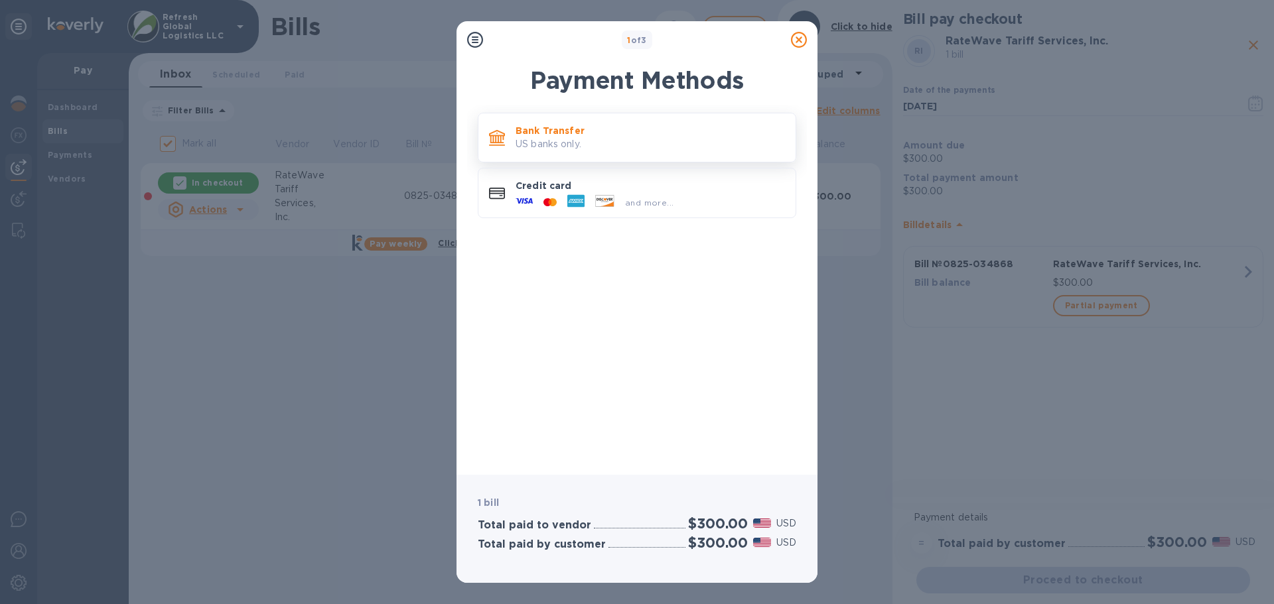
click at [646, 136] on p "Bank Transfer" at bounding box center [649, 130] width 269 height 13
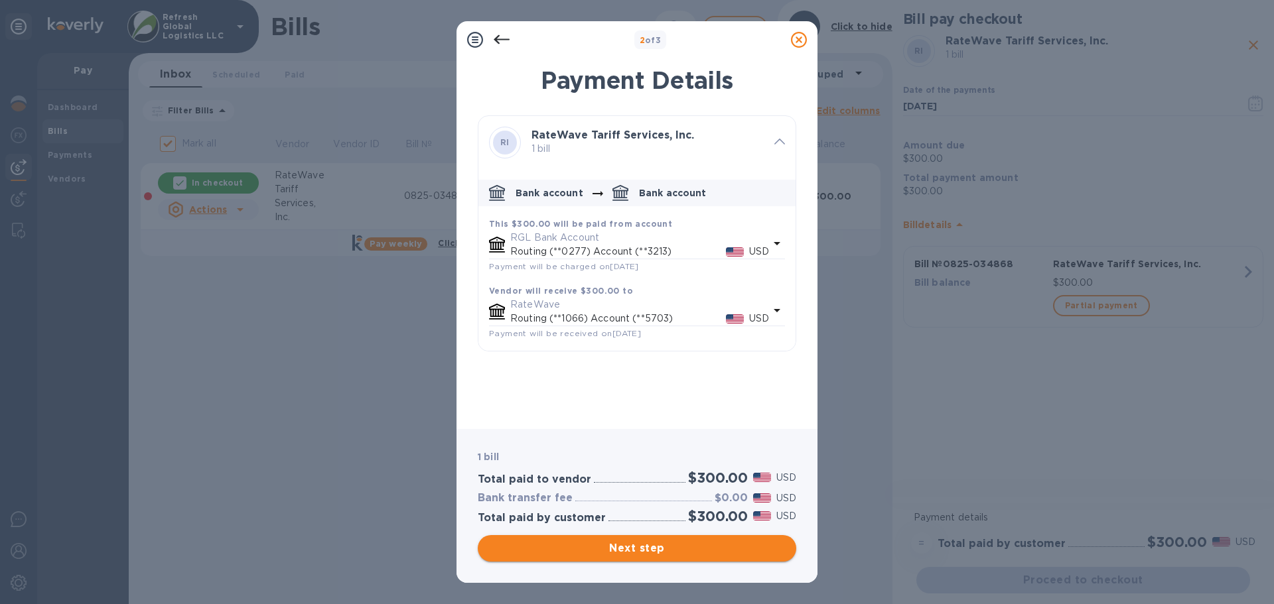
click at [630, 547] on span "Next step" at bounding box center [636, 549] width 297 height 16
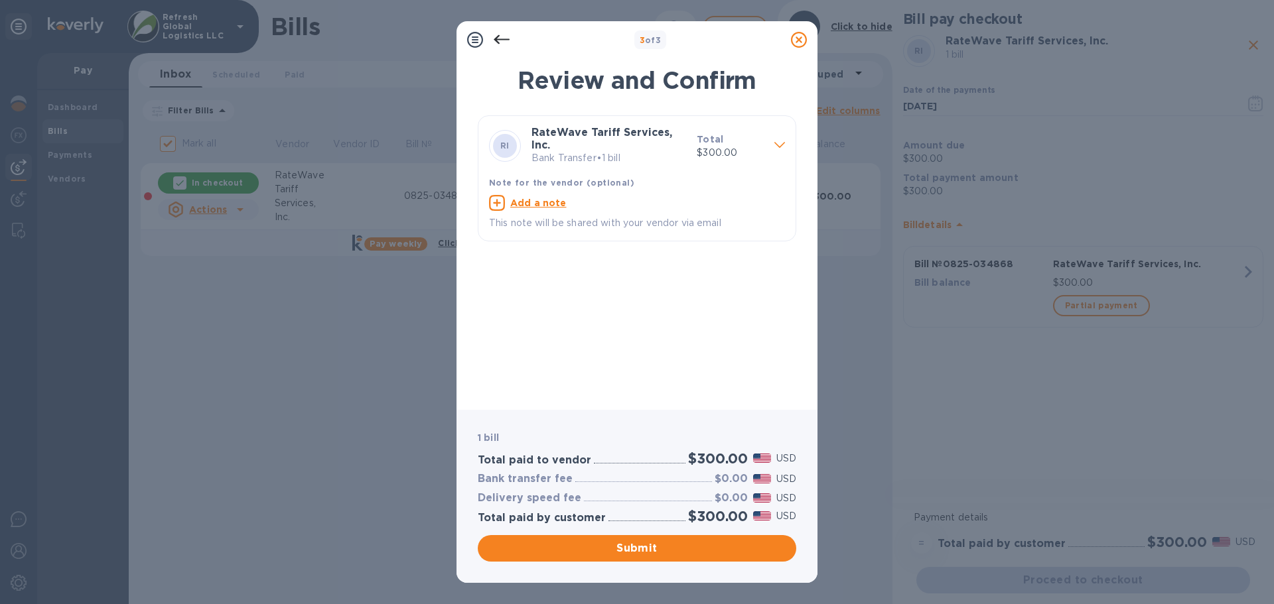
click at [533, 201] on u "Add a note" at bounding box center [538, 203] width 56 height 11
click at [525, 200] on textarea at bounding box center [626, 204] width 275 height 11
paste textarea "0825-034868"
type textarea "Invoice# 0825-034868"
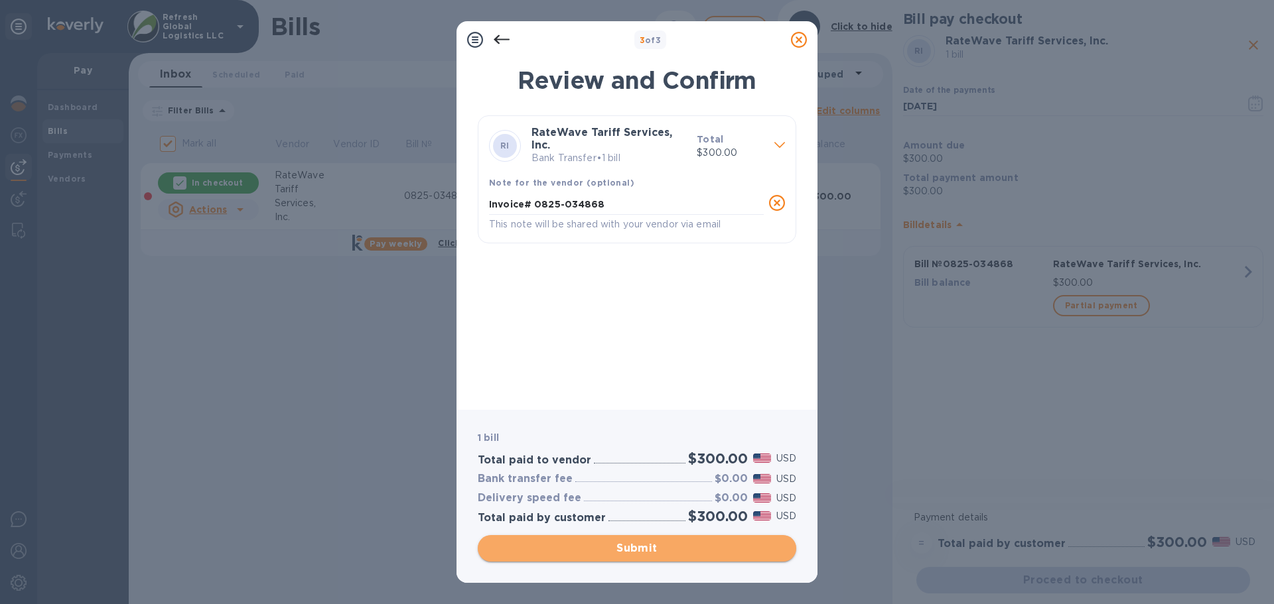
click at [593, 548] on span "Submit" at bounding box center [636, 549] width 297 height 16
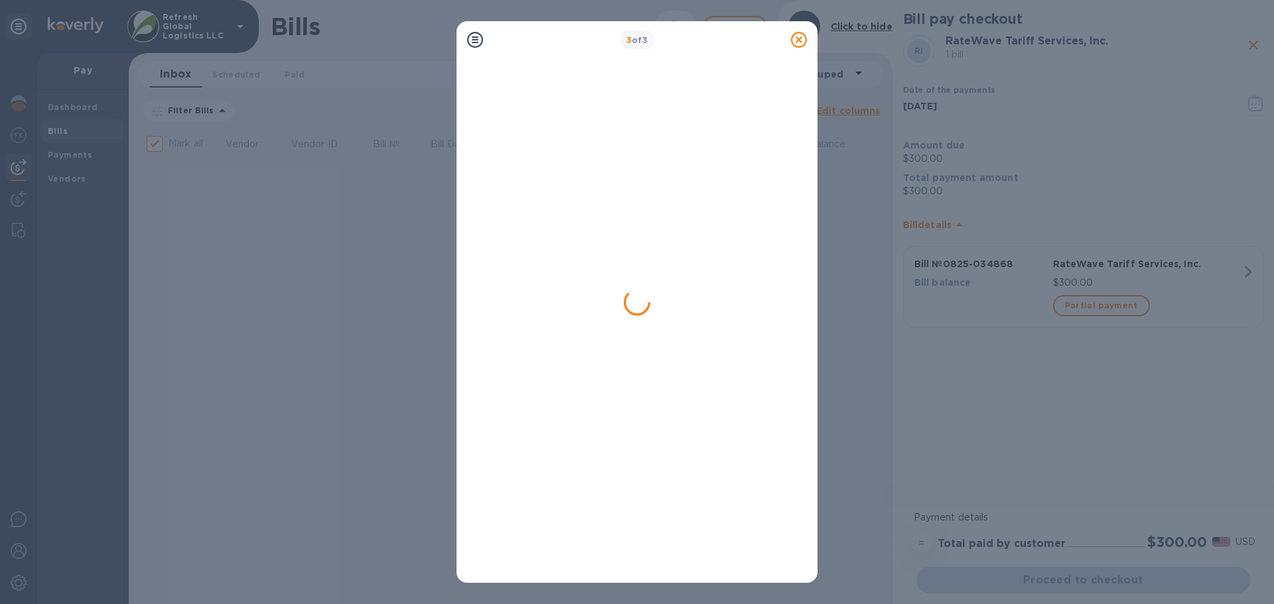
checkbox input "false"
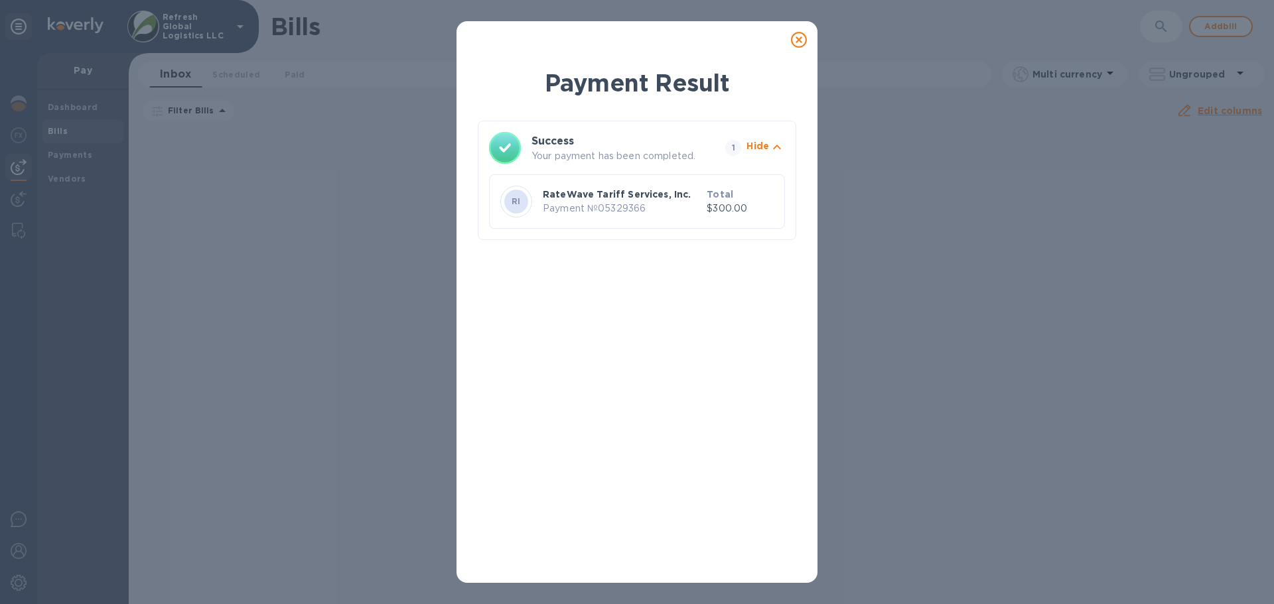
click at [802, 38] on icon at bounding box center [799, 40] width 16 height 16
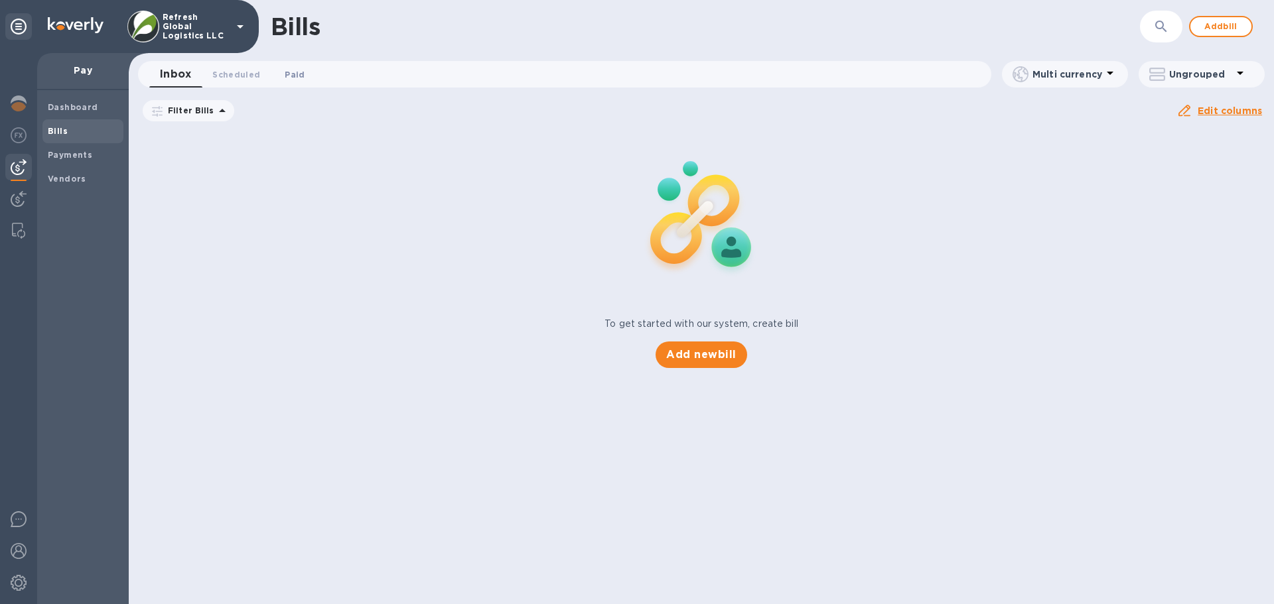
click at [289, 76] on span "Paid 0" at bounding box center [295, 75] width 20 height 14
